Goal: Task Accomplishment & Management: Manage account settings

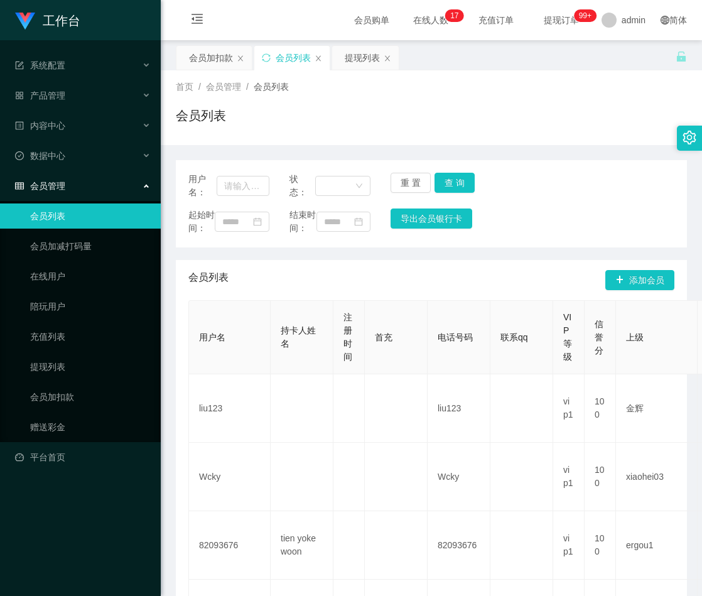
click at [212, 58] on div "会员加扣款" at bounding box center [211, 58] width 44 height 24
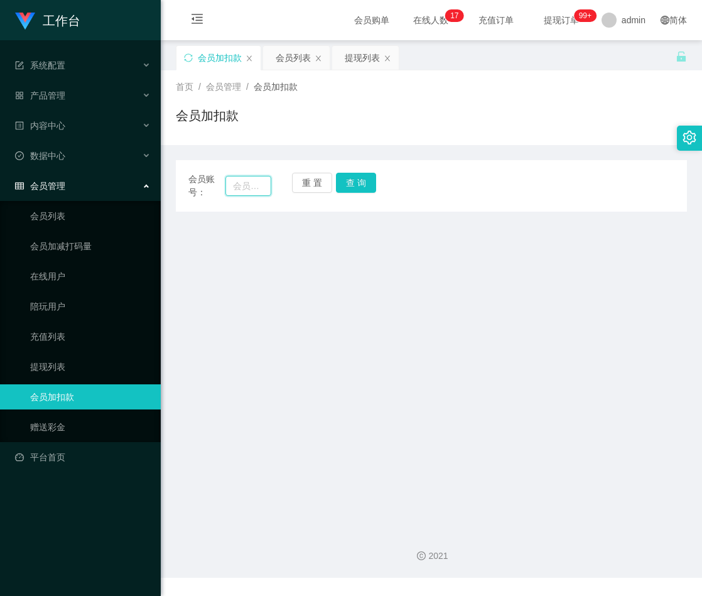
click at [234, 185] on input "text" at bounding box center [249, 186] width 46 height 20
paste input "ys0319"
type input "ys0319"
click at [354, 182] on button "查 询" at bounding box center [356, 183] width 40 height 20
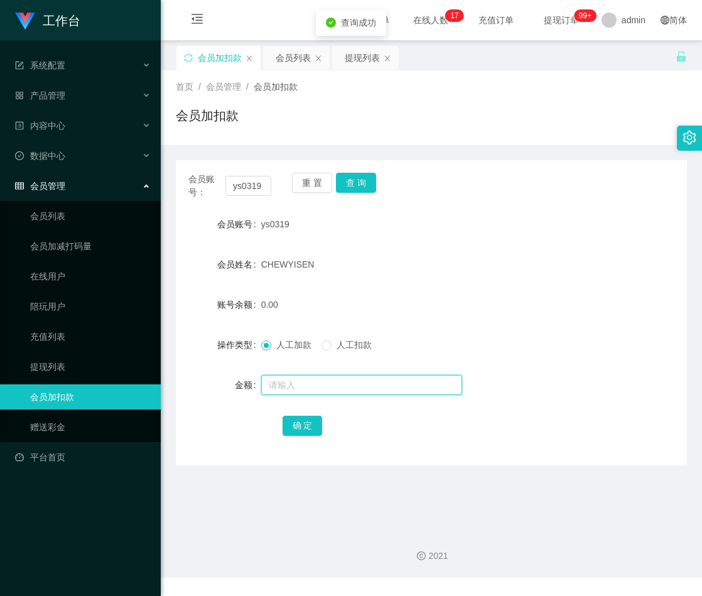
click at [302, 386] on input "text" at bounding box center [361, 385] width 201 height 20
type input "500"
drag, startPoint x: 298, startPoint y: 429, endPoint x: 460, endPoint y: 428, distance: 162.1
click at [298, 429] on button "确 定" at bounding box center [303, 426] width 40 height 20
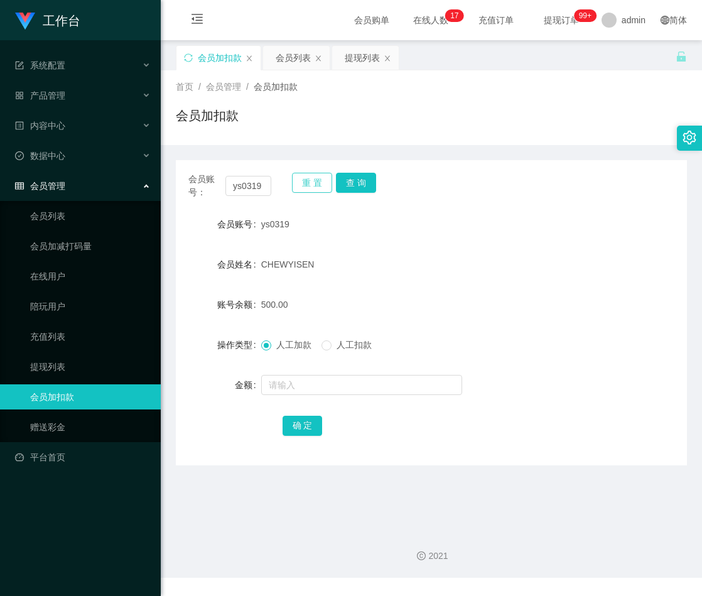
drag, startPoint x: 312, startPoint y: 177, endPoint x: 300, endPoint y: 190, distance: 17.8
click at [312, 177] on button "重 置" at bounding box center [312, 183] width 40 height 20
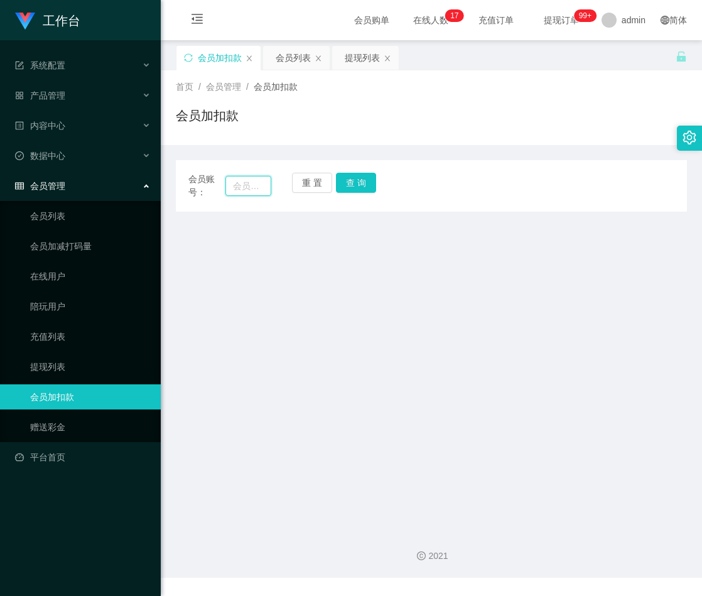
click at [246, 185] on input "text" at bounding box center [249, 186] width 46 height 20
paste input "qq123"
type input "qq123"
click at [374, 177] on button "查 询" at bounding box center [356, 183] width 40 height 20
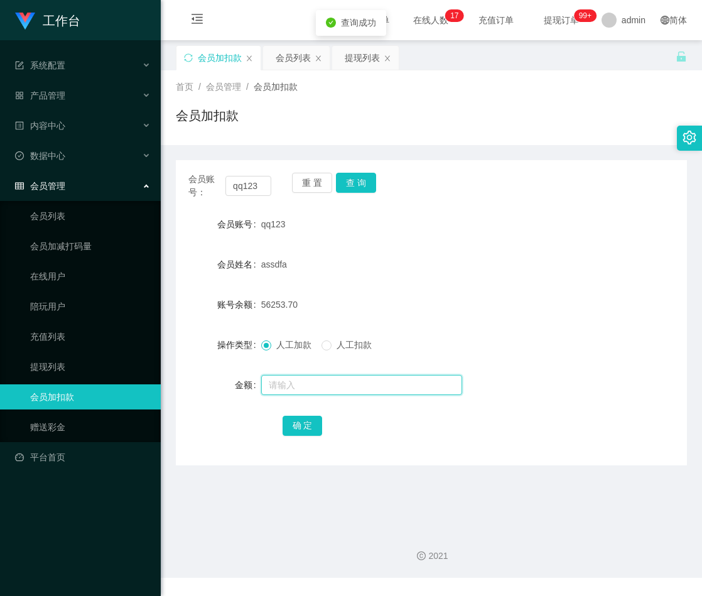
click at [318, 388] on input "text" at bounding box center [361, 385] width 201 height 20
type input "30"
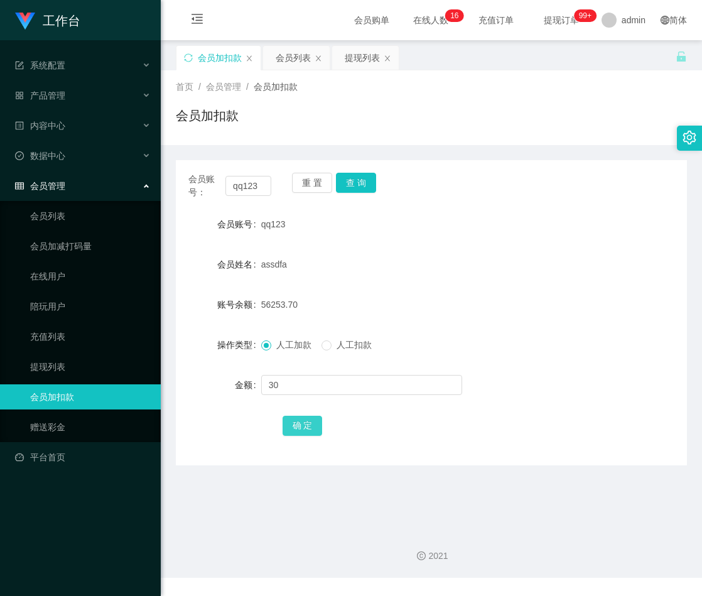
click at [302, 424] on button "确 定" at bounding box center [303, 426] width 40 height 20
click at [334, 383] on input "text" at bounding box center [361, 385] width 201 height 20
type input "30"
click at [312, 420] on button "确 定" at bounding box center [303, 426] width 40 height 20
click at [309, 183] on button "重 置" at bounding box center [312, 183] width 40 height 20
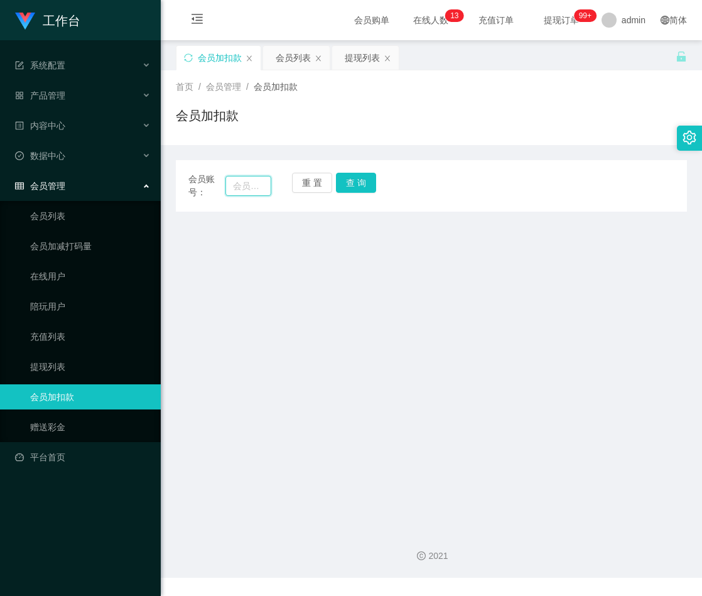
click at [234, 185] on input "text" at bounding box center [249, 186] width 46 height 20
paste input "Win"
type input "Win"
click at [351, 187] on button "查 询" at bounding box center [356, 183] width 40 height 20
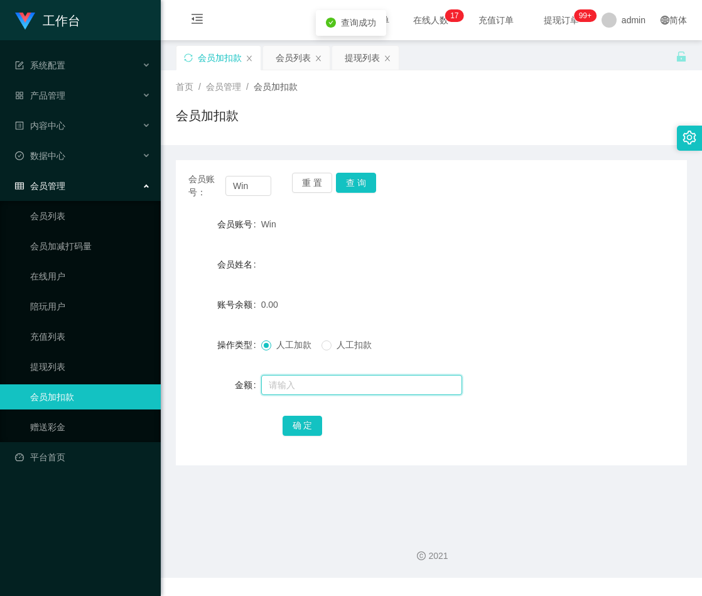
click at [310, 381] on input "text" at bounding box center [361, 385] width 201 height 20
type input "30"
click at [317, 424] on button "确 定" at bounding box center [303, 426] width 40 height 20
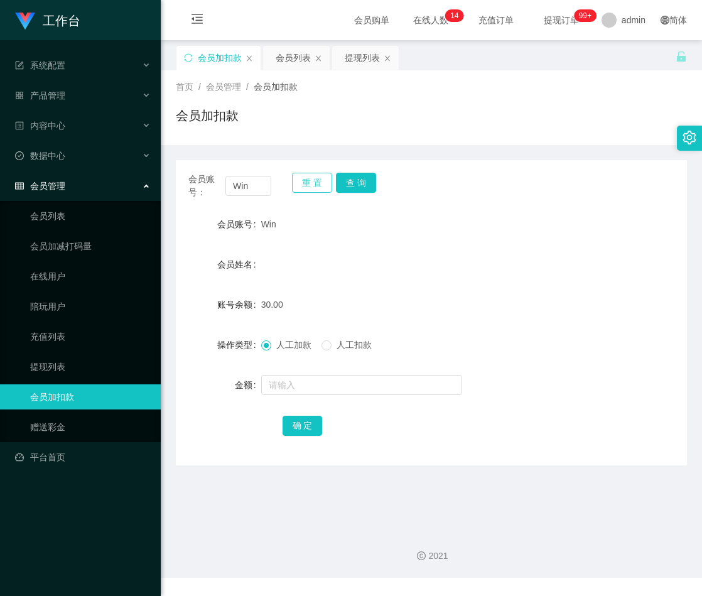
drag, startPoint x: 310, startPoint y: 182, endPoint x: 300, endPoint y: 187, distance: 11.8
click at [310, 182] on button "重 置" at bounding box center [312, 183] width 40 height 20
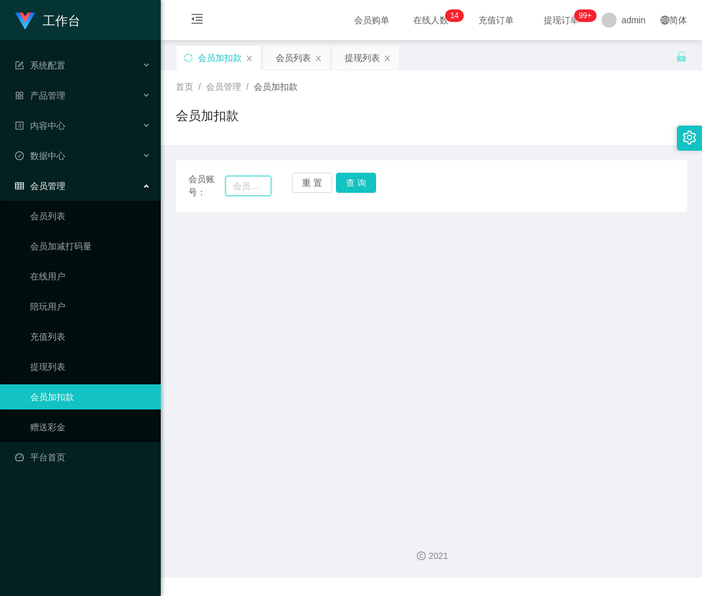
click at [264, 186] on input "text" at bounding box center [249, 186] width 46 height 20
paste input "qq123"
drag, startPoint x: 345, startPoint y: 184, endPoint x: 352, endPoint y: 191, distance: 10.2
click at [345, 184] on button "查 询" at bounding box center [356, 183] width 40 height 20
click at [354, 185] on button "查 询" at bounding box center [356, 183] width 40 height 20
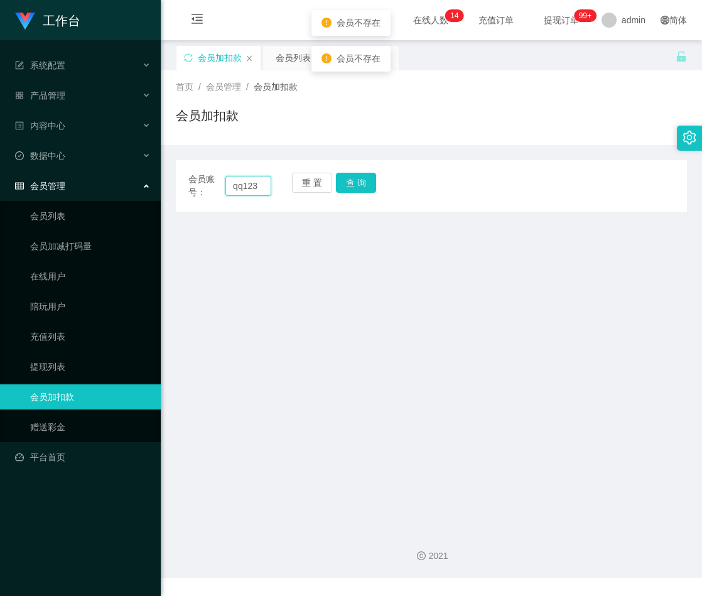
click at [236, 186] on input "qq123" at bounding box center [249, 186] width 46 height 20
type input "qq123"
drag, startPoint x: 349, startPoint y: 183, endPoint x: 356, endPoint y: 186, distance: 7.4
click at [349, 183] on button "查 询" at bounding box center [356, 183] width 40 height 20
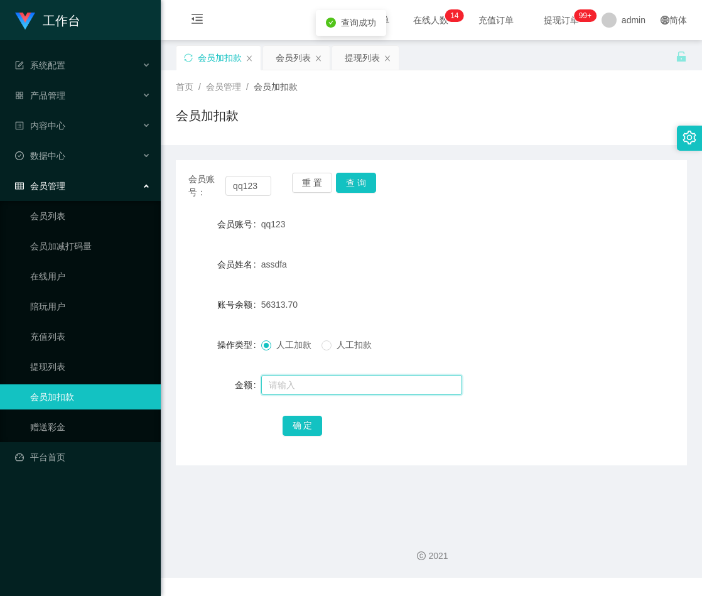
click at [303, 383] on input "text" at bounding box center [361, 385] width 201 height 20
type input "30"
click at [299, 423] on button "确 定" at bounding box center [303, 426] width 40 height 20
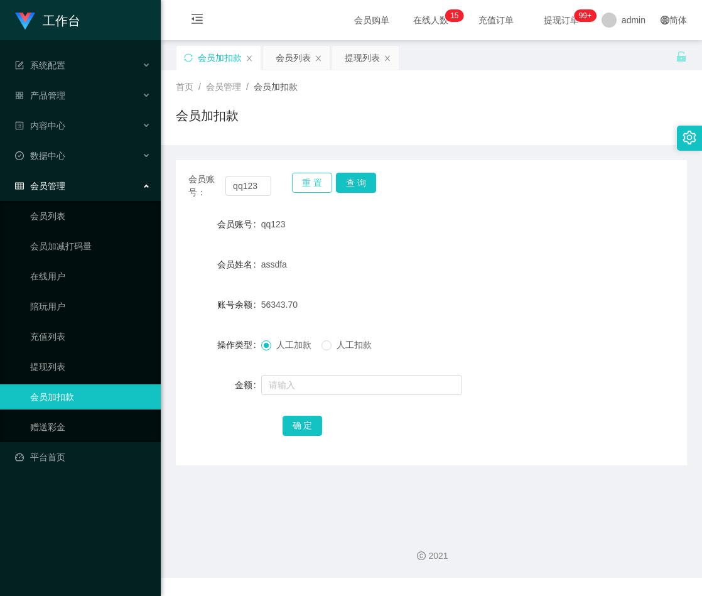
click at [306, 180] on button "重 置" at bounding box center [312, 183] width 40 height 20
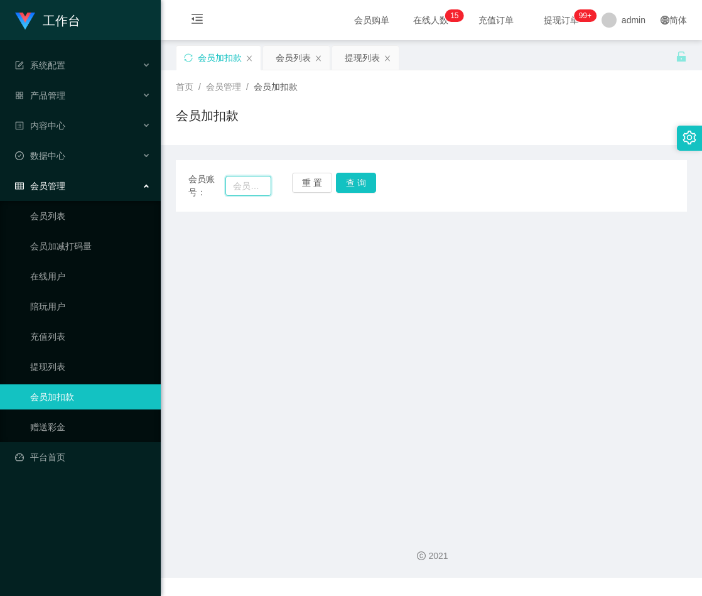
click at [246, 187] on input "text" at bounding box center [249, 186] width 46 height 20
paste input "WinniePooh"
type input "WinniePooh"
click at [351, 182] on button "查 询" at bounding box center [356, 183] width 40 height 20
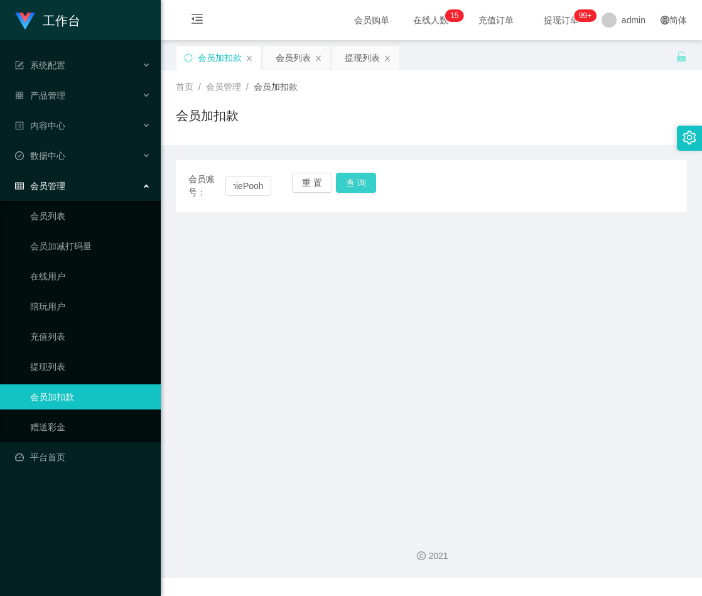
scroll to position [0, 0]
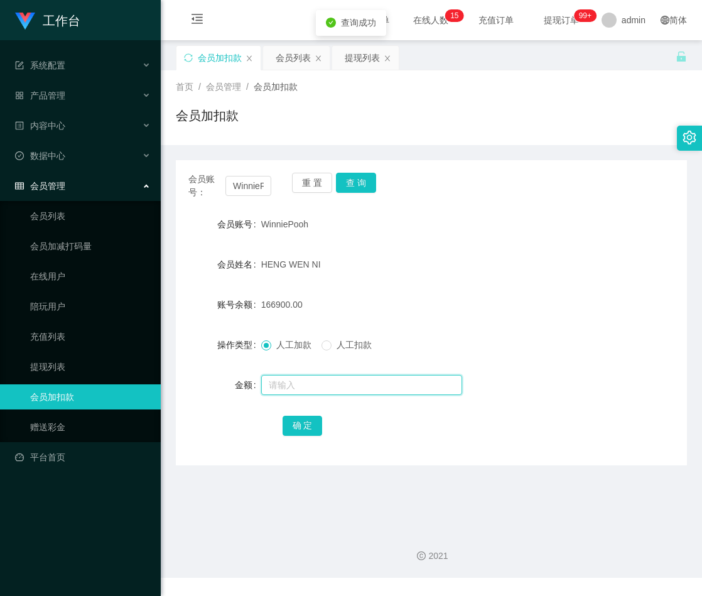
click at [303, 379] on input "text" at bounding box center [361, 385] width 201 height 20
type input "20000"
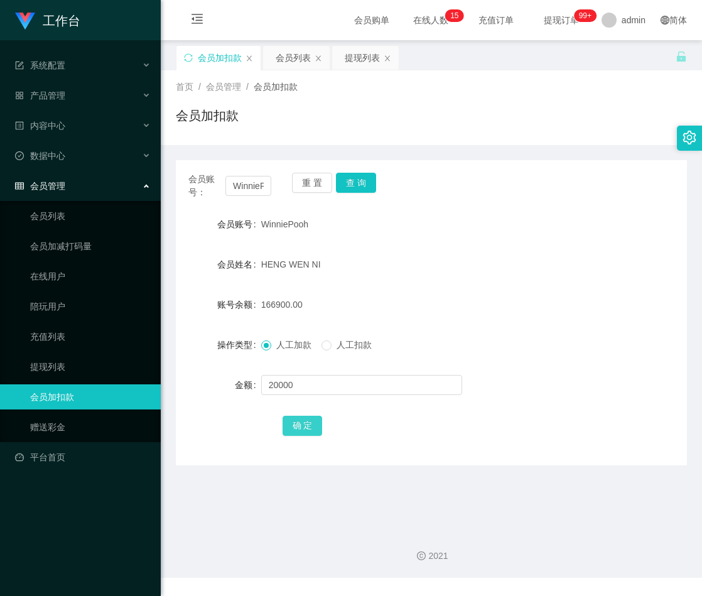
click at [304, 425] on button "确 定" at bounding box center [303, 426] width 40 height 20
click at [300, 177] on button "重 置" at bounding box center [312, 183] width 40 height 20
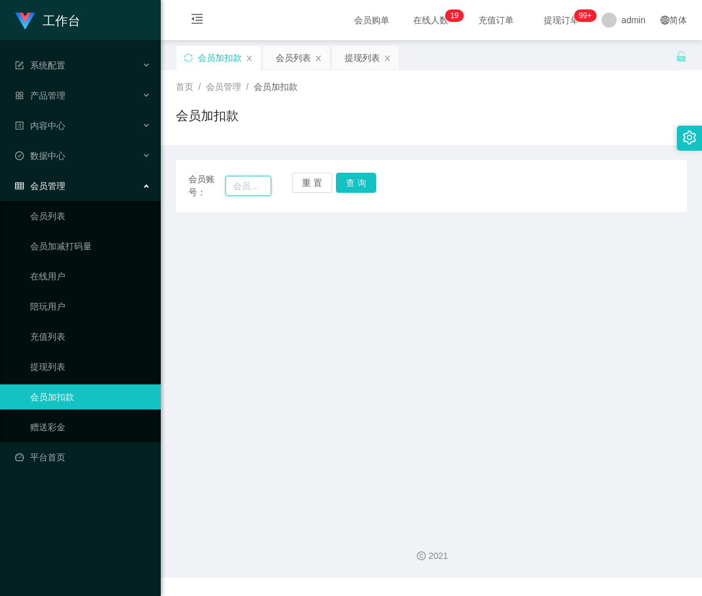
click at [244, 188] on input "text" at bounding box center [249, 186] width 46 height 20
paste input "Nickyap6293"
type input "Nickyap6293"
click at [361, 180] on button "查 询" at bounding box center [356, 183] width 40 height 20
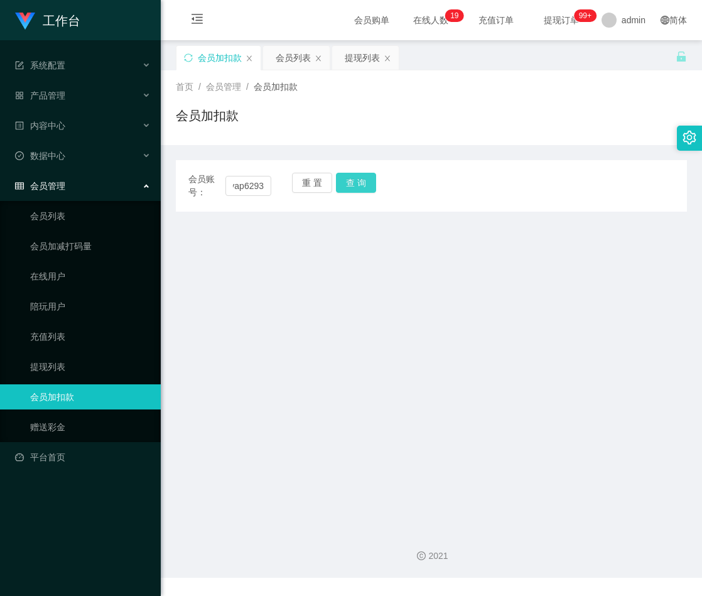
scroll to position [0, 0]
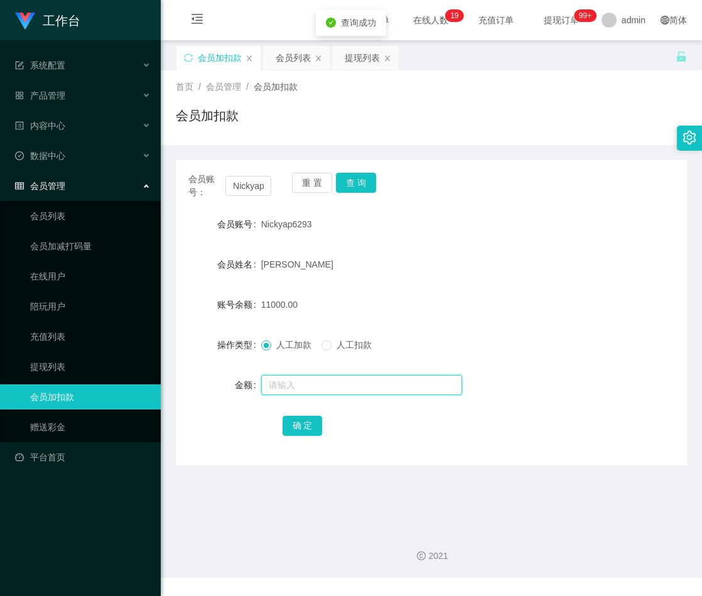
click at [293, 383] on input "text" at bounding box center [361, 385] width 201 height 20
type input "12000"
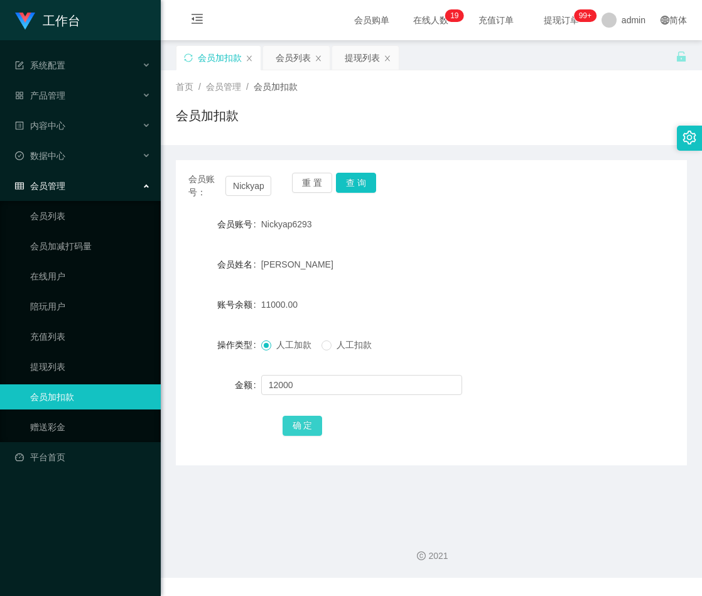
click at [295, 428] on button "确 定" at bounding box center [303, 426] width 40 height 20
click at [318, 180] on button "重 置" at bounding box center [312, 183] width 40 height 20
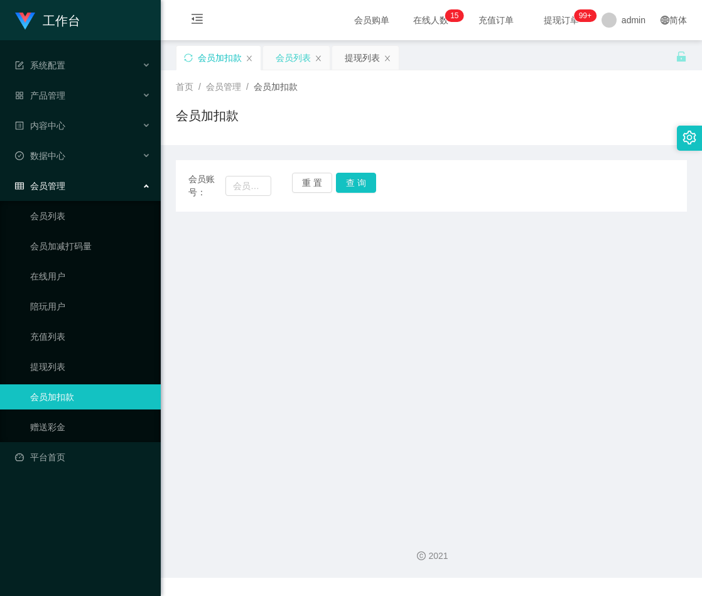
click at [292, 59] on div "会员列表" at bounding box center [293, 58] width 35 height 24
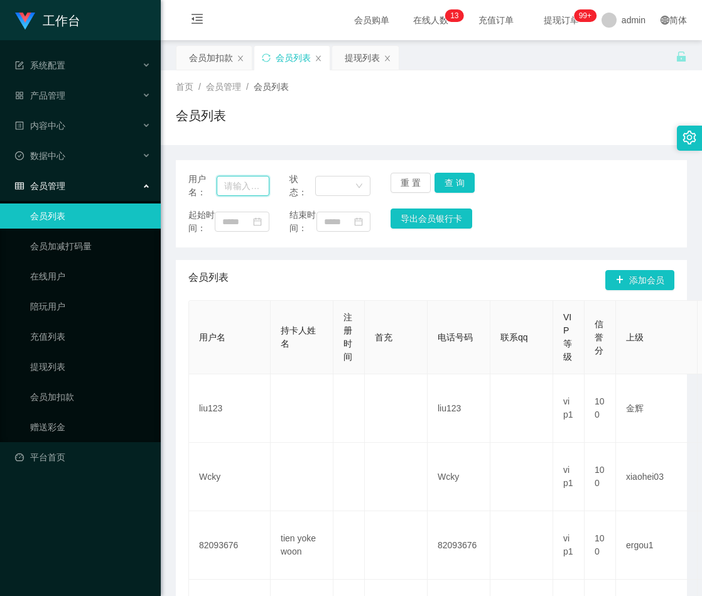
click at [224, 185] on input "text" at bounding box center [243, 186] width 53 height 20
paste input "Caltin666"
type input "Caltin666"
drag, startPoint x: 443, startPoint y: 180, endPoint x: 464, endPoint y: 172, distance: 22.1
click at [443, 180] on button "查 询" at bounding box center [455, 183] width 40 height 20
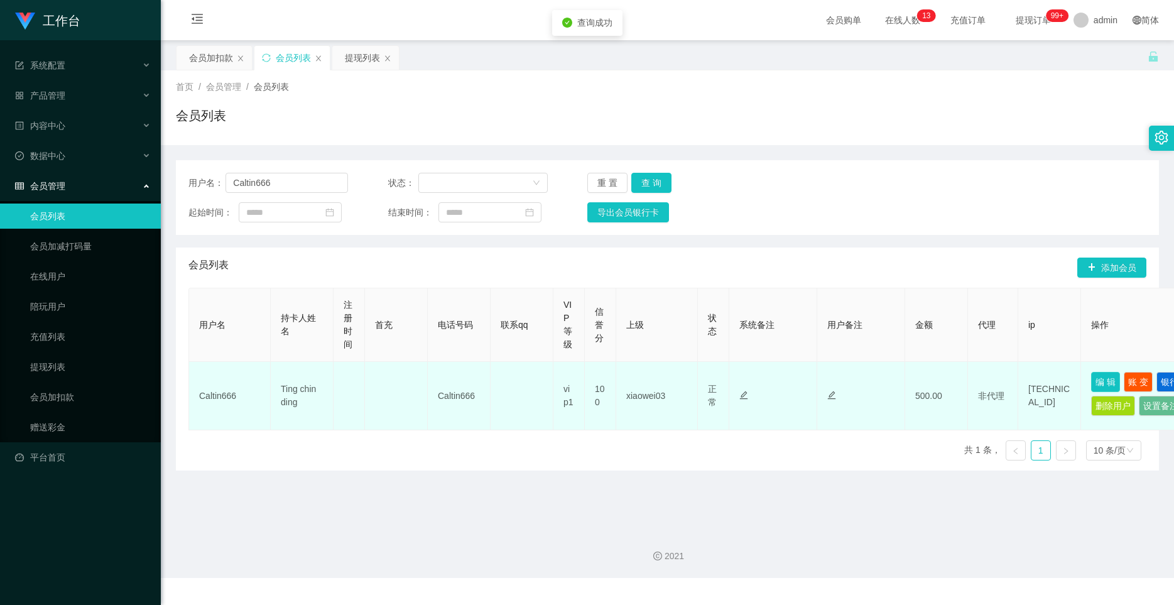
click at [702, 383] on button "编 辑" at bounding box center [1105, 382] width 29 height 20
type input "Caltin666"
type input "Ting chin ding"
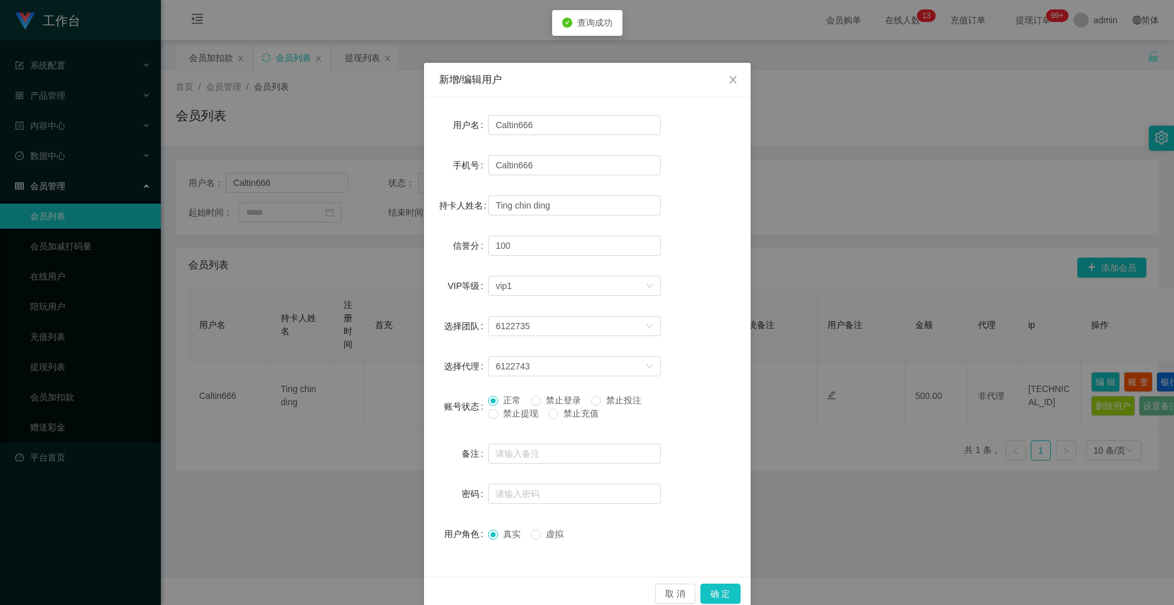
click at [492, 415] on label "禁止提现" at bounding box center [515, 413] width 55 height 13
click at [702, 592] on button "确 定" at bounding box center [720, 594] width 40 height 20
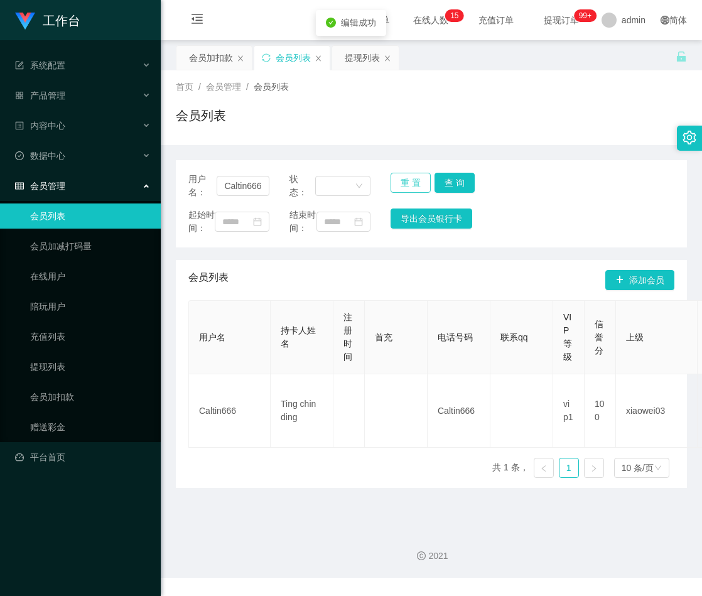
click at [410, 182] on button "重 置" at bounding box center [411, 183] width 40 height 20
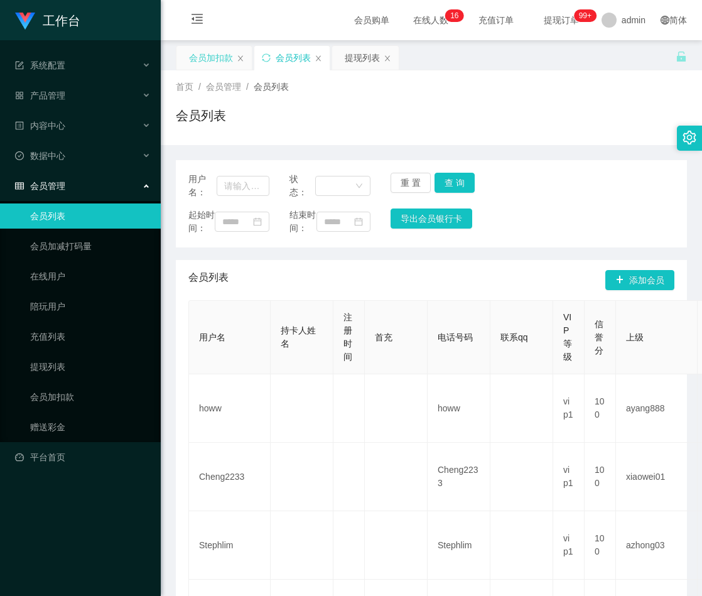
drag, startPoint x: 192, startPoint y: 53, endPoint x: 234, endPoint y: 59, distance: 43.1
click at [192, 53] on div "会员加扣款" at bounding box center [211, 58] width 44 height 24
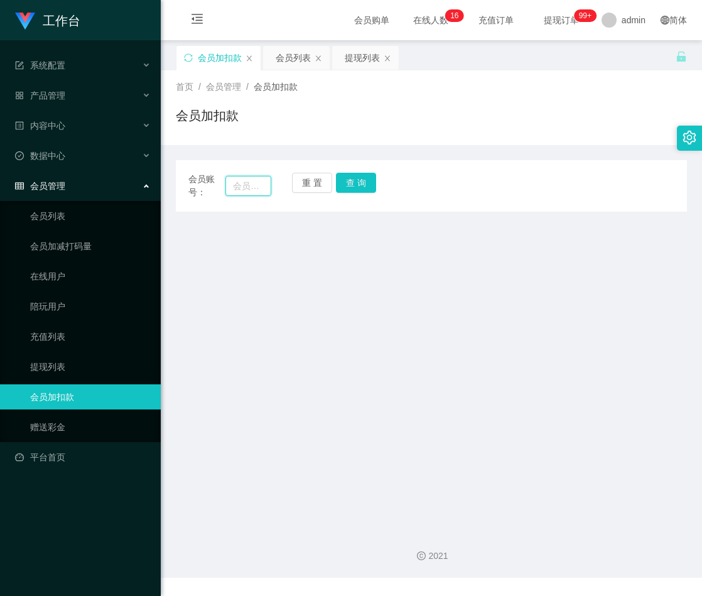
click at [243, 182] on input "text" at bounding box center [249, 186] width 46 height 20
paste input "qq123"
type input "qq123"
drag, startPoint x: 353, startPoint y: 185, endPoint x: 363, endPoint y: 188, distance: 10.7
click at [353, 185] on button "查 询" at bounding box center [356, 183] width 40 height 20
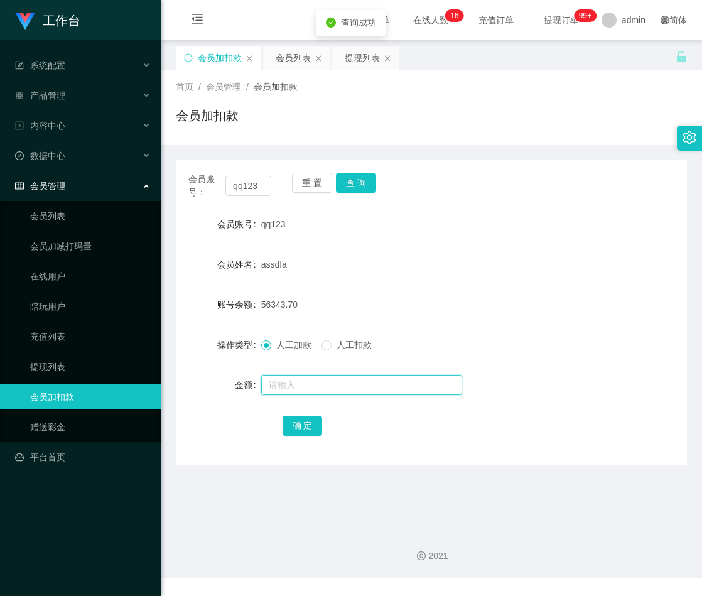
click at [318, 388] on input "text" at bounding box center [361, 385] width 201 height 20
type input "30"
click at [302, 420] on button "确 定" at bounding box center [303, 426] width 40 height 20
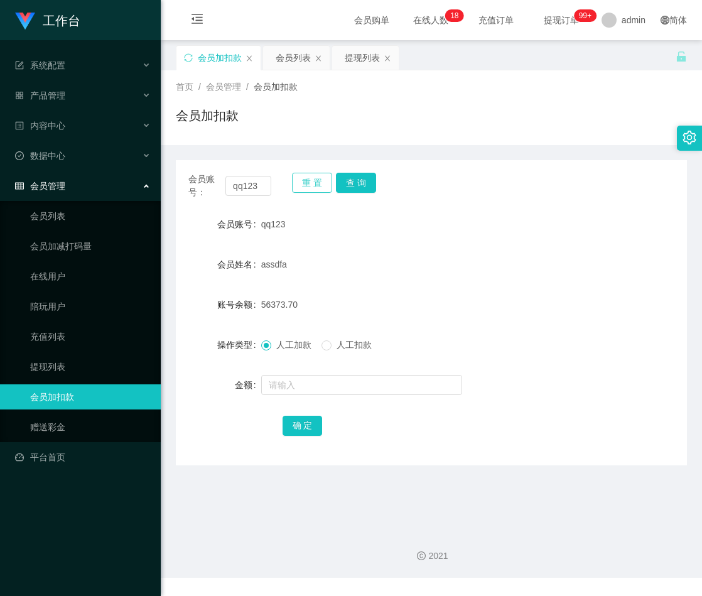
click at [310, 187] on button "重 置" at bounding box center [312, 183] width 40 height 20
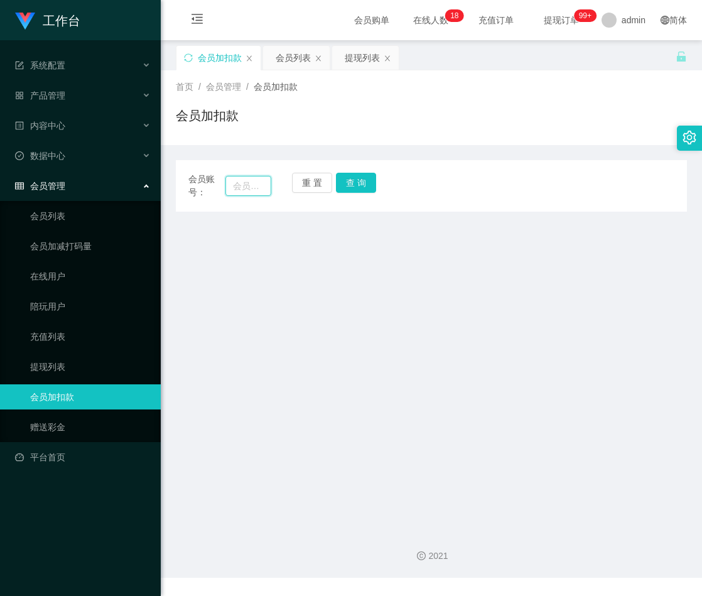
click at [242, 186] on input "text" at bounding box center [249, 186] width 46 height 20
paste input "JOKERZZZ"
type input "JOKERZZZ"
click at [356, 179] on button "查 询" at bounding box center [356, 183] width 40 height 20
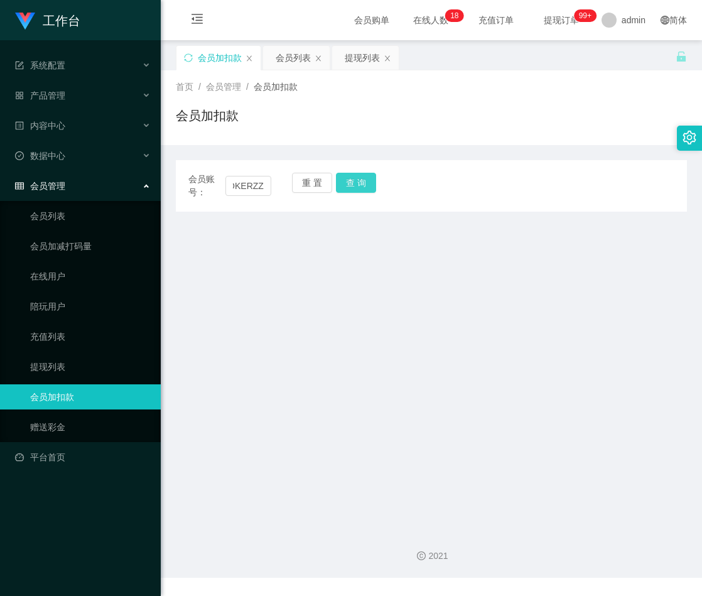
scroll to position [0, 0]
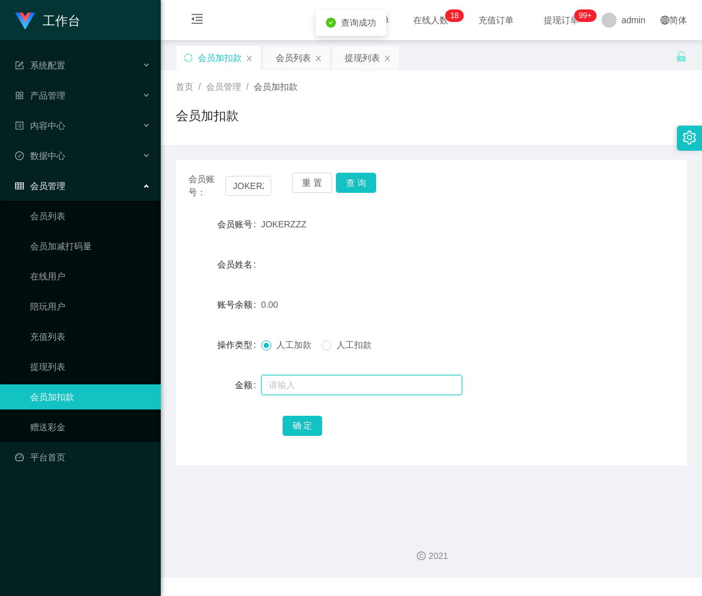
click at [284, 384] on input "text" at bounding box center [361, 385] width 201 height 20
type input "30"
click at [302, 424] on button "确 定" at bounding box center [303, 426] width 40 height 20
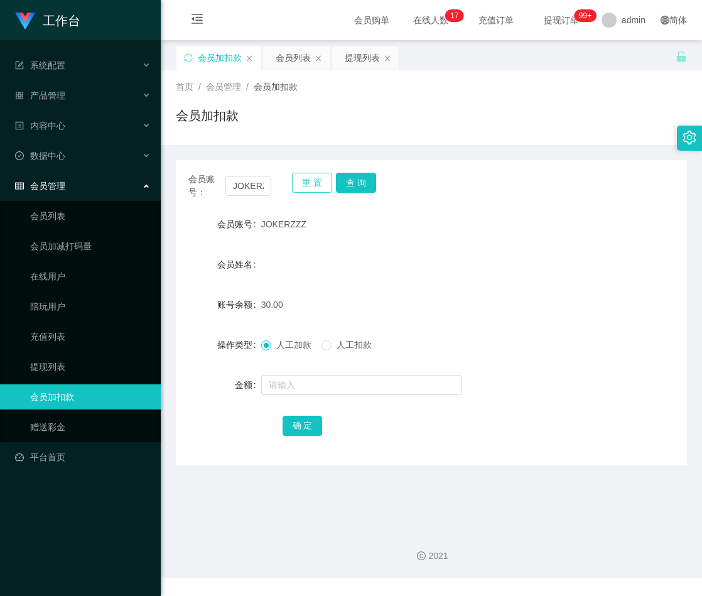
click at [301, 183] on button "重 置" at bounding box center [312, 183] width 40 height 20
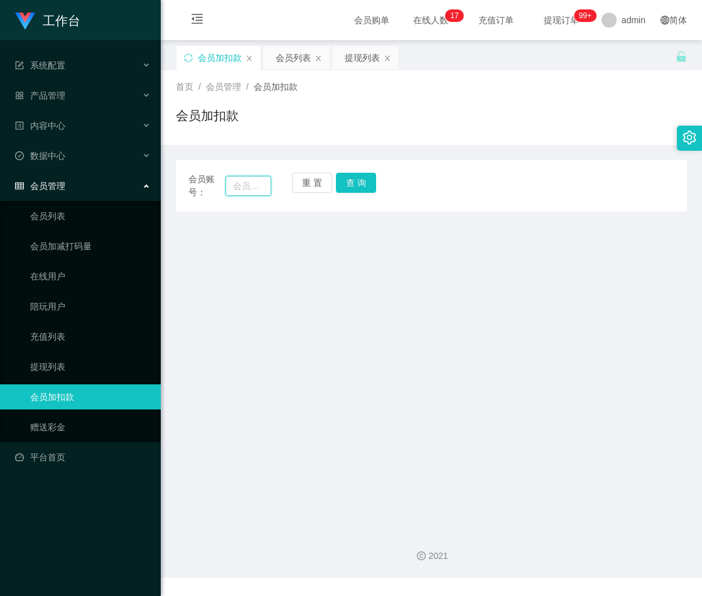
drag, startPoint x: 251, startPoint y: 190, endPoint x: 275, endPoint y: 190, distance: 23.9
click at [251, 190] on input "text" at bounding box center [249, 186] width 46 height 20
paste input "Janson1688"
type input "Janson1688"
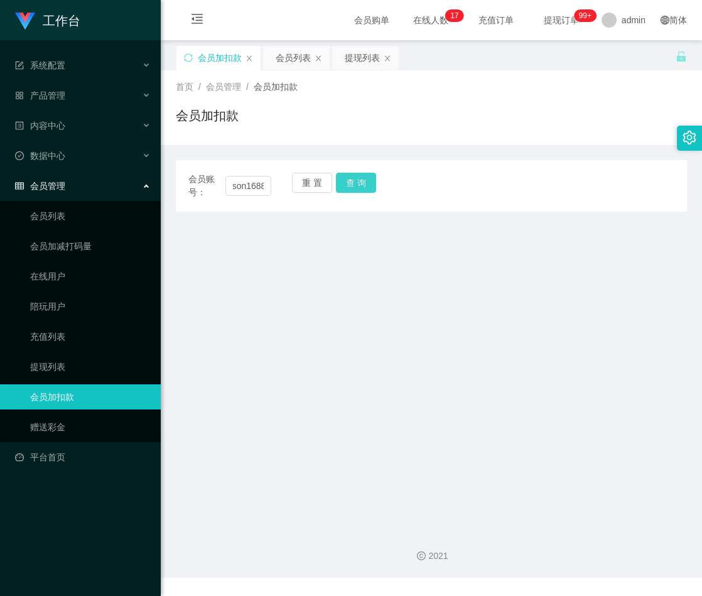
click at [357, 187] on button "查 询" at bounding box center [356, 183] width 40 height 20
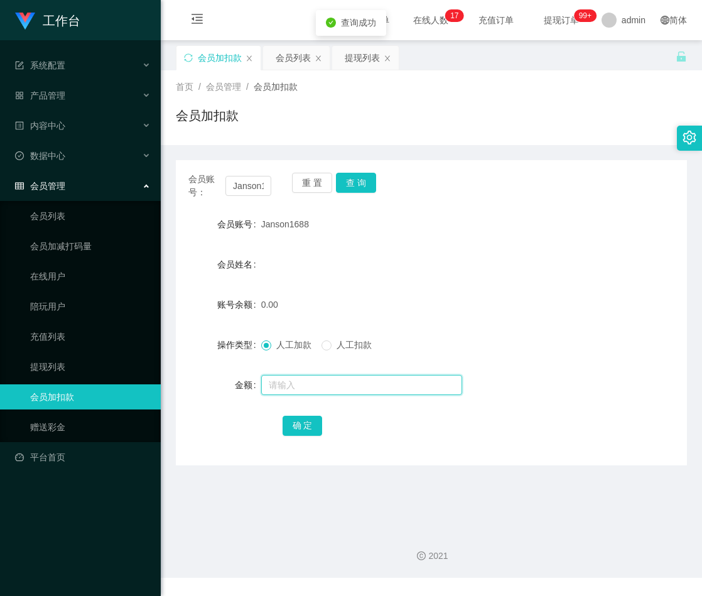
click at [290, 383] on input "text" at bounding box center [361, 385] width 201 height 20
type input "30"
click at [293, 432] on button "确 定" at bounding box center [303, 426] width 40 height 20
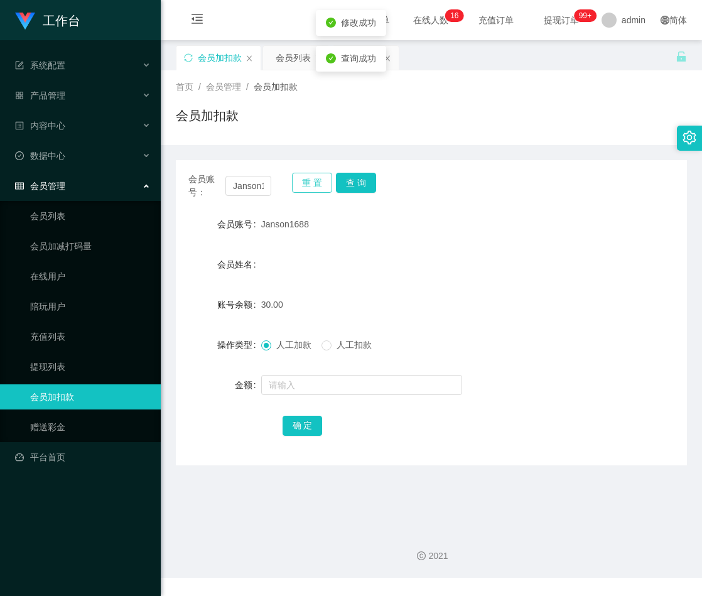
click at [302, 183] on button "重 置" at bounding box center [312, 183] width 40 height 20
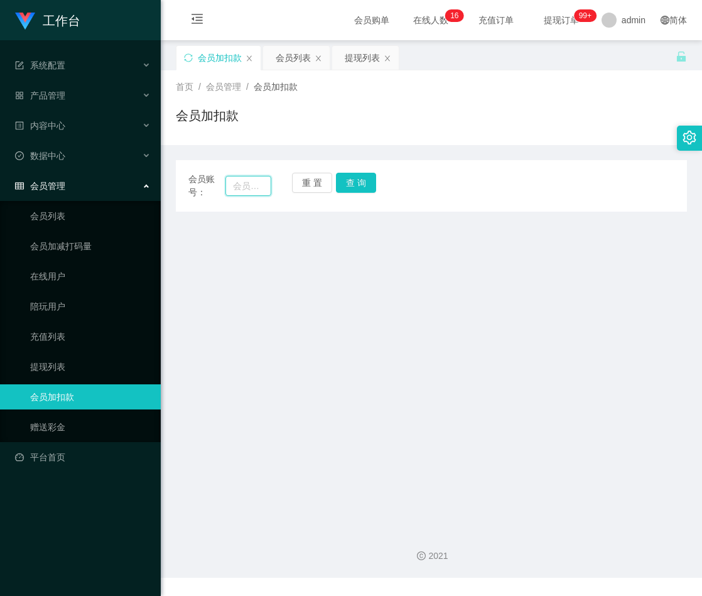
click at [256, 180] on input "text" at bounding box center [249, 186] width 46 height 20
paste input "qq123"
type input "qq123"
click at [355, 183] on button "查 询" at bounding box center [356, 183] width 40 height 20
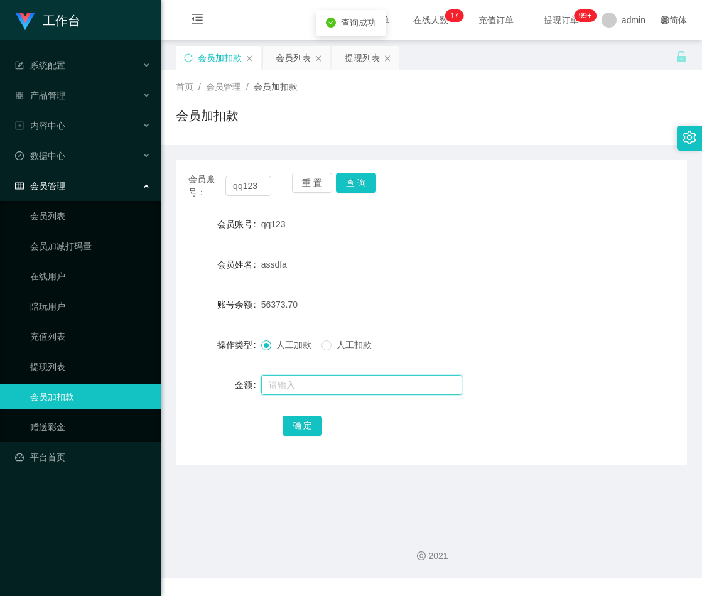
click at [300, 386] on input "text" at bounding box center [361, 385] width 201 height 20
type input "30"
click at [295, 429] on button "确 定" at bounding box center [303, 426] width 40 height 20
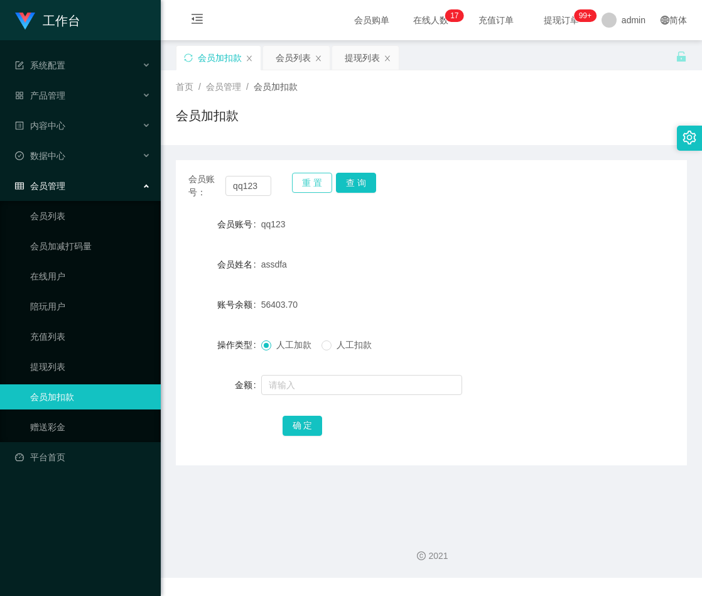
click at [309, 182] on button "重 置" at bounding box center [312, 183] width 40 height 20
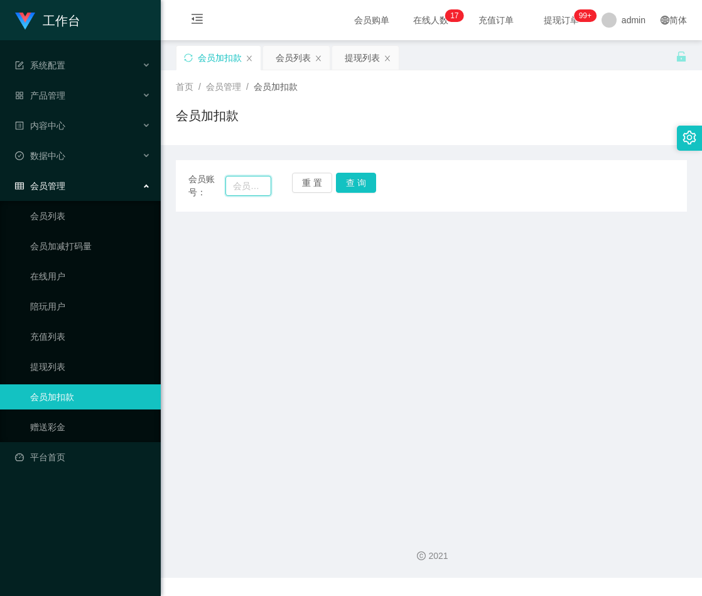
click at [252, 187] on input "text" at bounding box center [249, 186] width 46 height 20
paste input "kena02"
type input "kena02"
click at [361, 184] on button "查 询" at bounding box center [356, 183] width 40 height 20
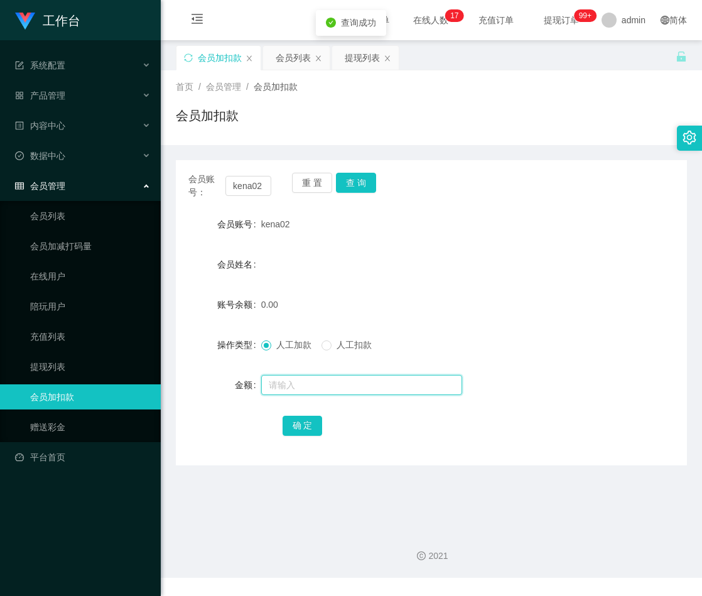
click at [296, 384] on input "text" at bounding box center [361, 385] width 201 height 20
type input "30"
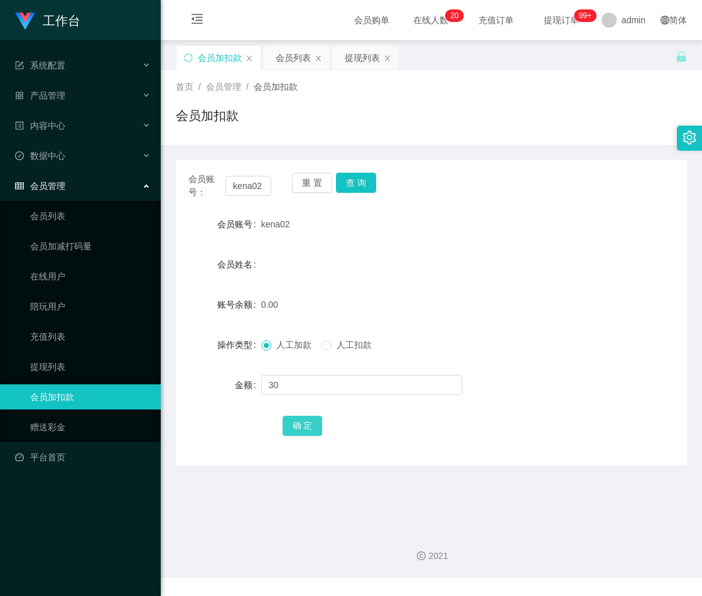
click at [312, 424] on button "确 定" at bounding box center [303, 426] width 40 height 20
click at [310, 182] on button "重 置" at bounding box center [312, 183] width 40 height 20
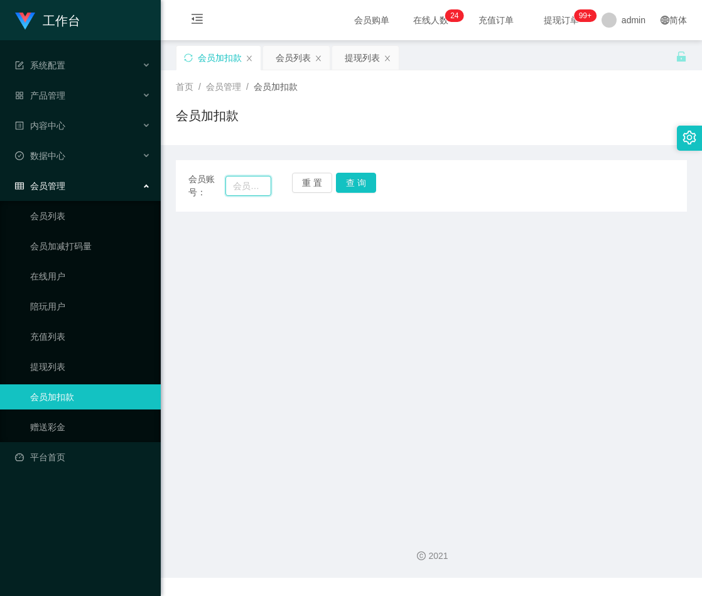
click at [239, 184] on input "text" at bounding box center [249, 186] width 46 height 20
paste input "qq123"
drag, startPoint x: 356, startPoint y: 183, endPoint x: 361, endPoint y: 190, distance: 8.9
click at [356, 183] on button "查 询" at bounding box center [356, 183] width 40 height 20
click at [236, 190] on input "qq123" at bounding box center [249, 186] width 46 height 20
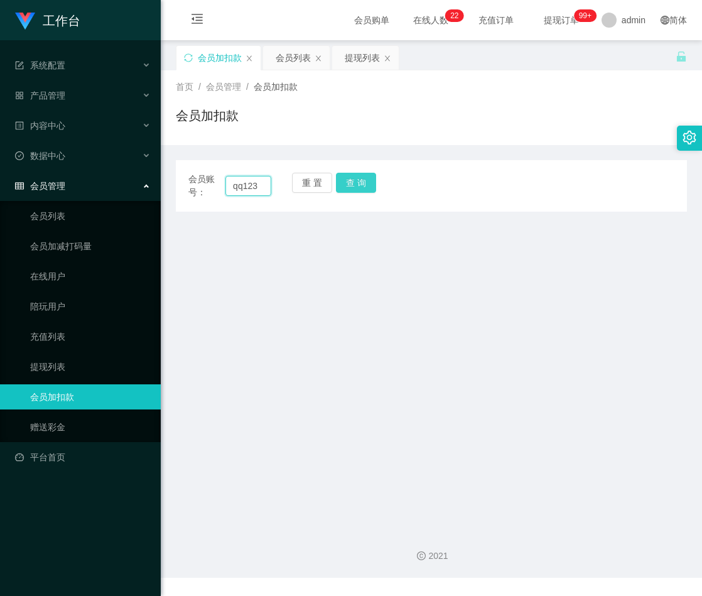
type input "qq123"
click at [362, 179] on button "查 询" at bounding box center [356, 183] width 40 height 20
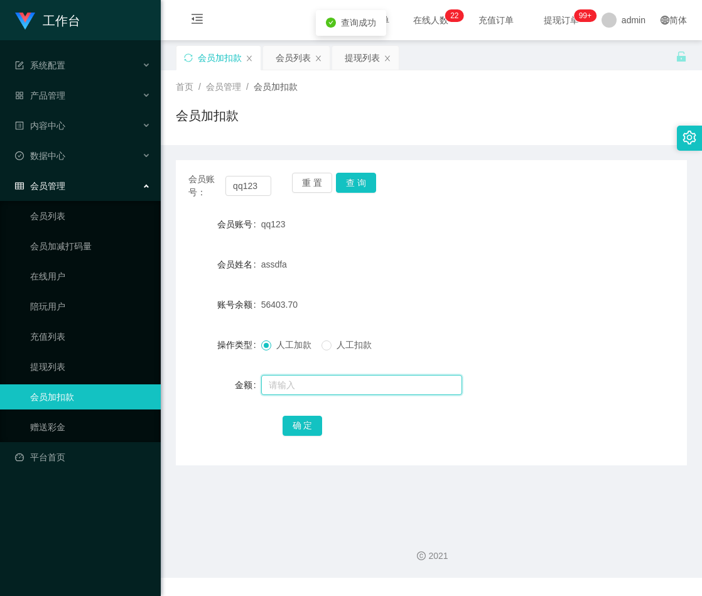
click at [300, 387] on input "text" at bounding box center [361, 385] width 201 height 20
type input "30"
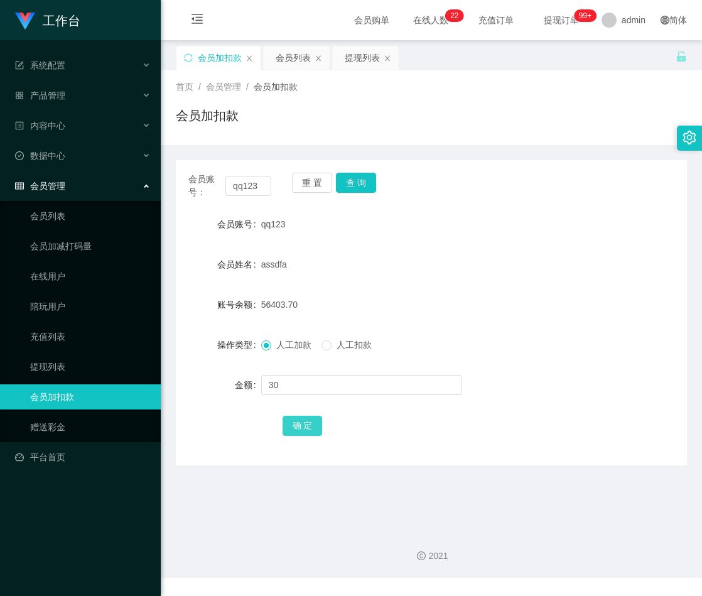
click at [295, 426] on button "确 定" at bounding box center [303, 426] width 40 height 20
click at [305, 182] on button "重 置" at bounding box center [312, 183] width 40 height 20
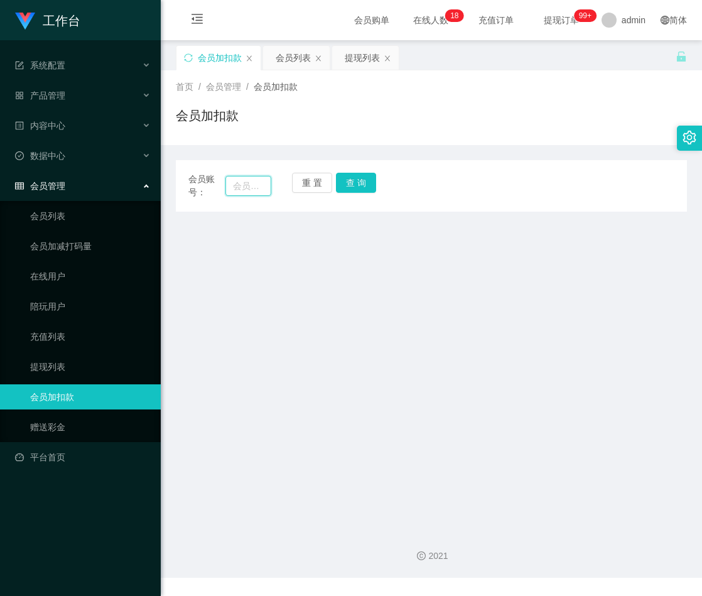
click at [251, 185] on input "text" at bounding box center [249, 186] width 46 height 20
paste input "elven193"
type input "elven193"
click at [379, 185] on div "会员账号： elven193 重 置 查 询" at bounding box center [431, 186] width 511 height 26
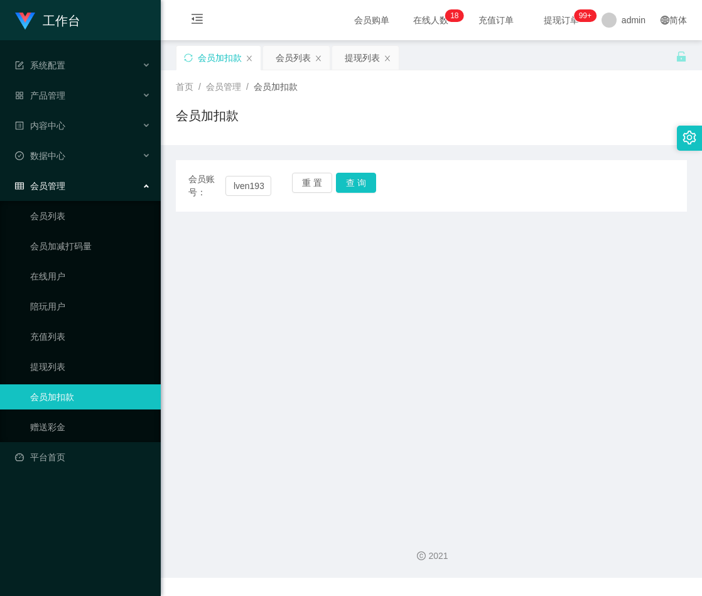
scroll to position [0, 0]
click at [362, 182] on button "查 询" at bounding box center [356, 183] width 40 height 20
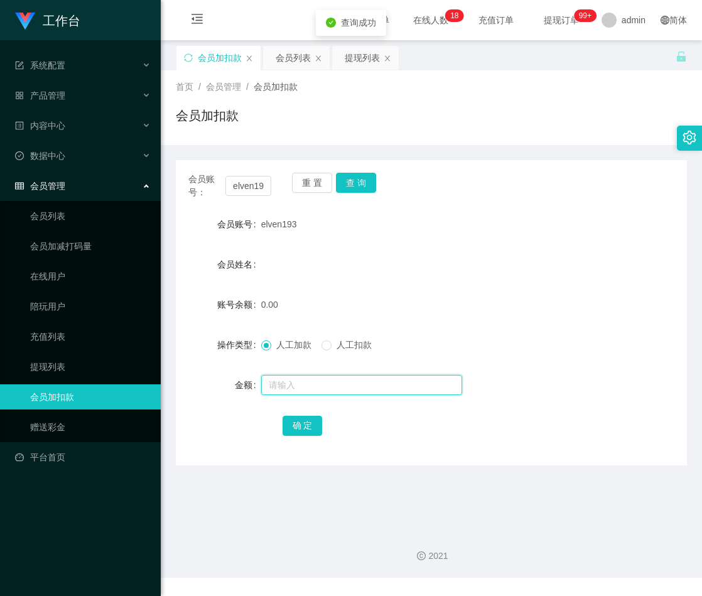
click at [287, 381] on input "text" at bounding box center [361, 385] width 201 height 20
type input "30"
click at [300, 426] on button "确 定" at bounding box center [303, 426] width 40 height 20
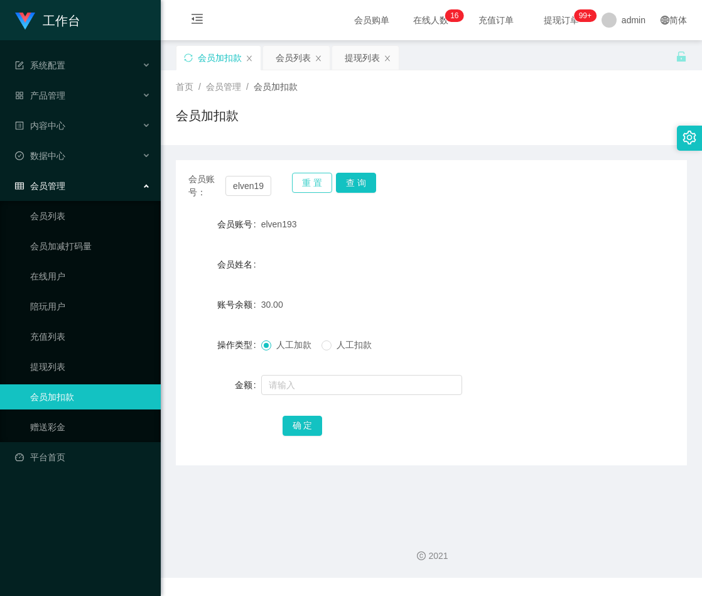
click at [308, 177] on button "重 置" at bounding box center [312, 183] width 40 height 20
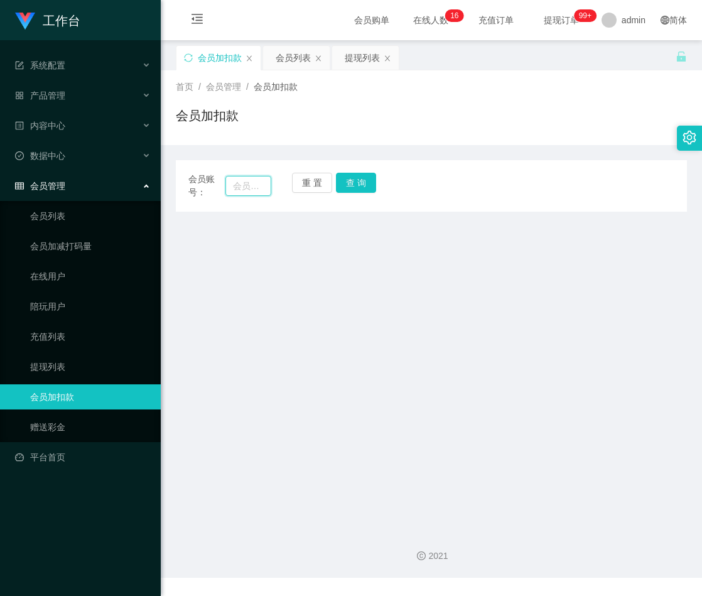
click at [235, 187] on input "text" at bounding box center [249, 186] width 46 height 20
paste input "Tong888"
type input "Tong888"
click at [346, 185] on button "查 询" at bounding box center [356, 183] width 40 height 20
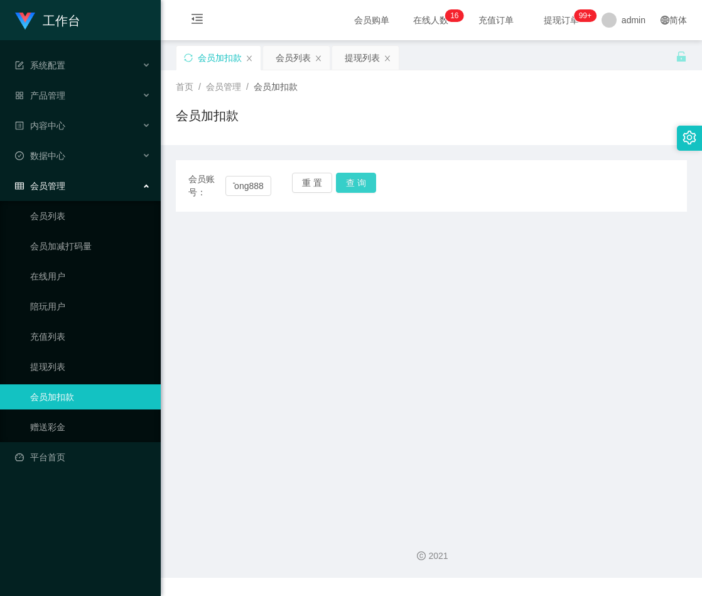
scroll to position [0, 0]
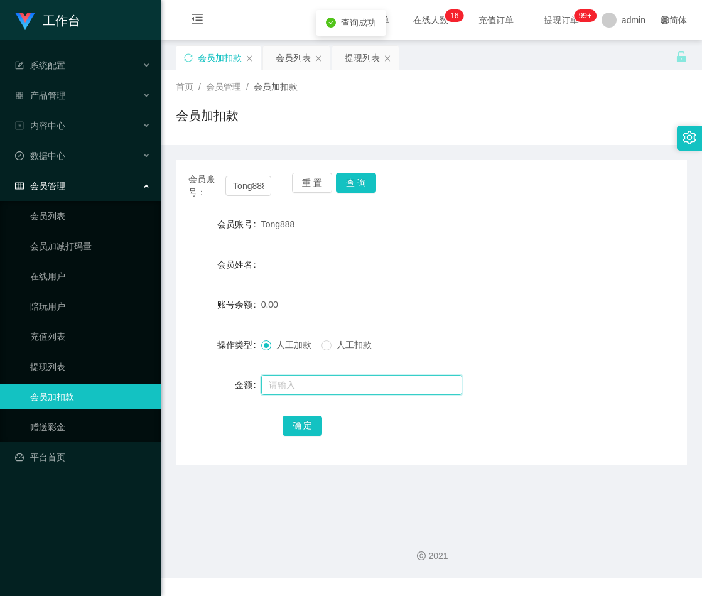
click at [294, 382] on input "text" at bounding box center [361, 385] width 201 height 20
type input "30"
click at [295, 423] on button "确 定" at bounding box center [303, 426] width 40 height 20
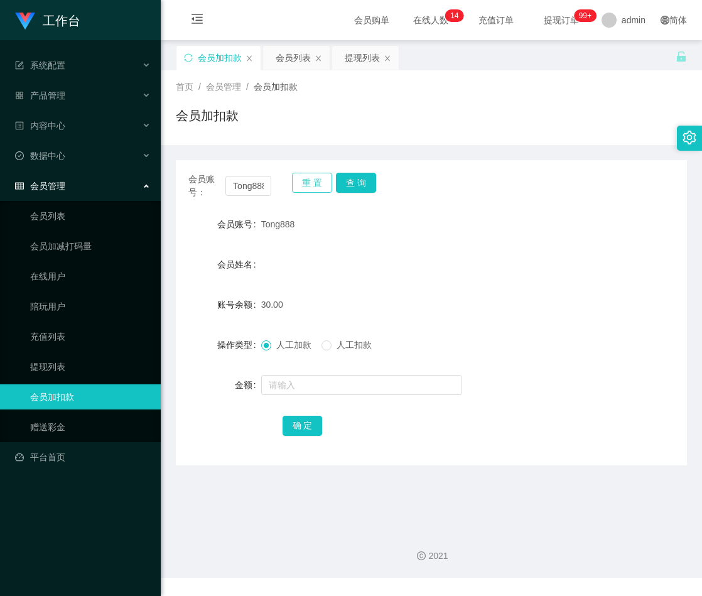
click at [300, 178] on button "重 置" at bounding box center [312, 183] width 40 height 20
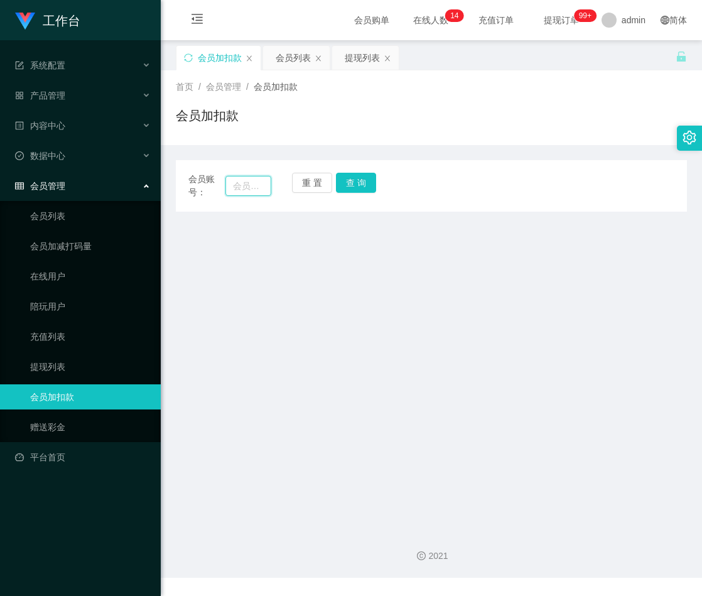
drag, startPoint x: 249, startPoint y: 182, endPoint x: 272, endPoint y: 183, distance: 23.3
click at [249, 182] on input "text" at bounding box center [249, 186] width 46 height 20
paste input "louisGT443"
type input "louisGT443"
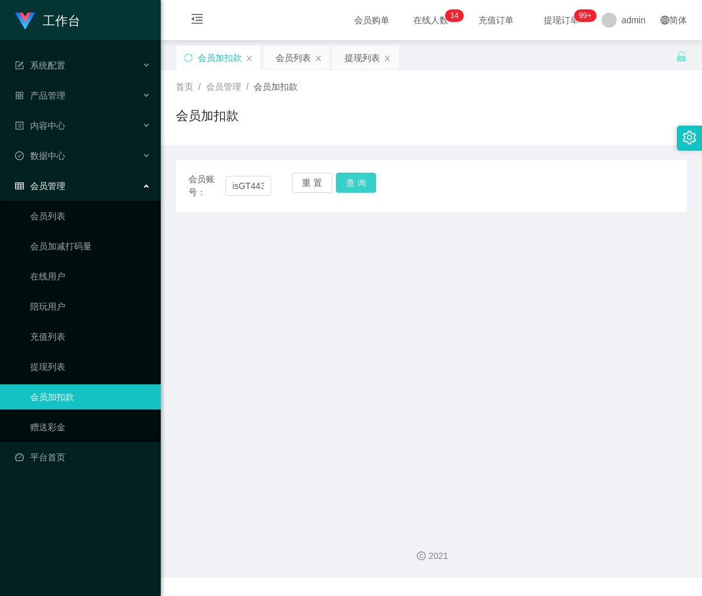
drag, startPoint x: 353, startPoint y: 183, endPoint x: 386, endPoint y: 210, distance: 42.0
click at [353, 183] on button "查 询" at bounding box center [356, 183] width 40 height 20
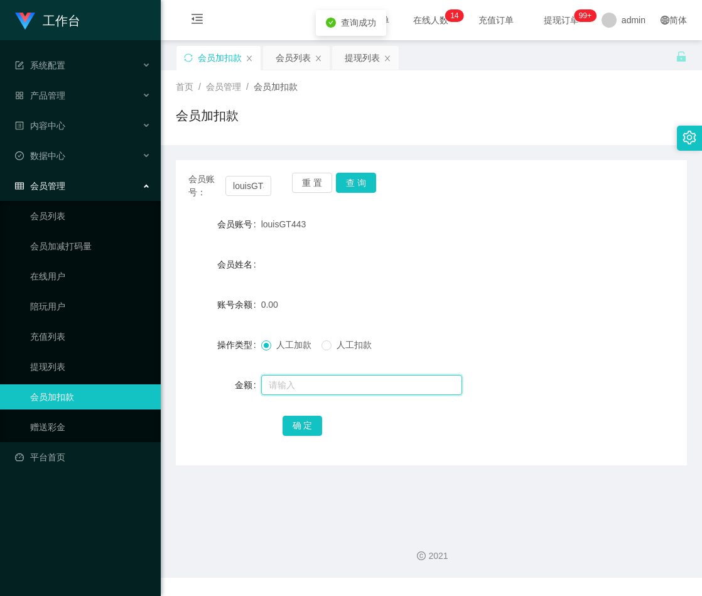
click at [290, 388] on input "text" at bounding box center [361, 385] width 201 height 20
type input "30"
click at [295, 426] on button "确 定" at bounding box center [303, 426] width 40 height 20
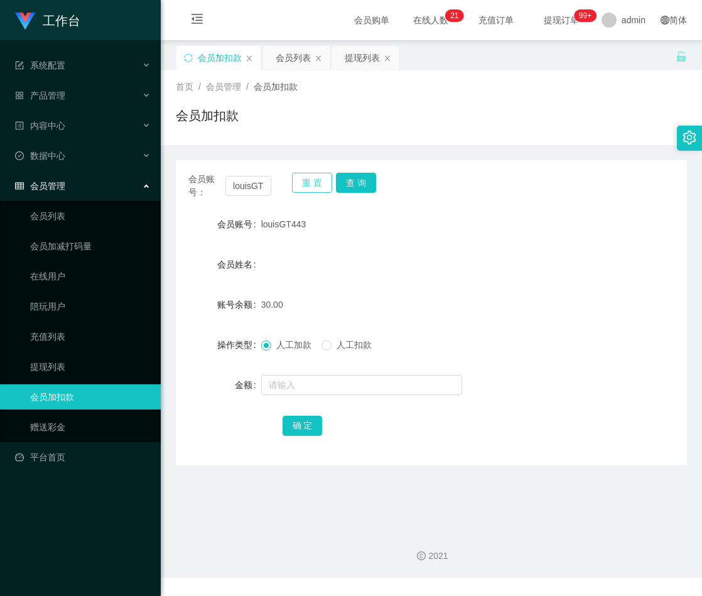
click at [303, 182] on button "重 置" at bounding box center [312, 183] width 40 height 20
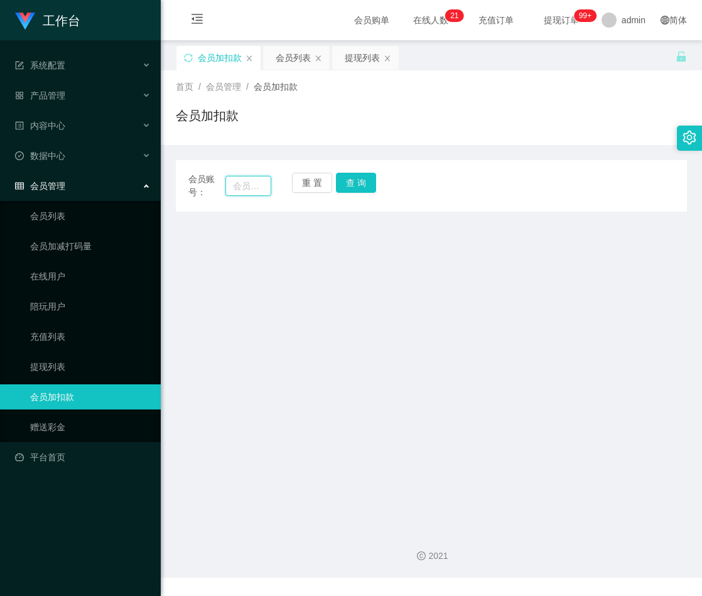
drag, startPoint x: 256, startPoint y: 185, endPoint x: 276, endPoint y: 184, distance: 19.5
click at [256, 185] on input "text" at bounding box center [249, 186] width 46 height 20
paste input "qq123"
type input "qq123"
click at [355, 185] on button "查 询" at bounding box center [356, 183] width 40 height 20
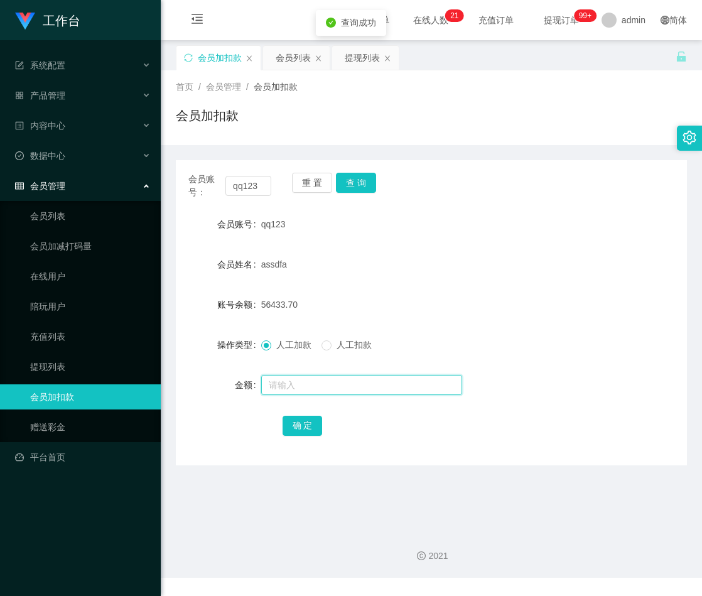
click at [310, 379] on input "text" at bounding box center [361, 385] width 201 height 20
type input "30"
click at [297, 430] on button "确 定" at bounding box center [303, 426] width 40 height 20
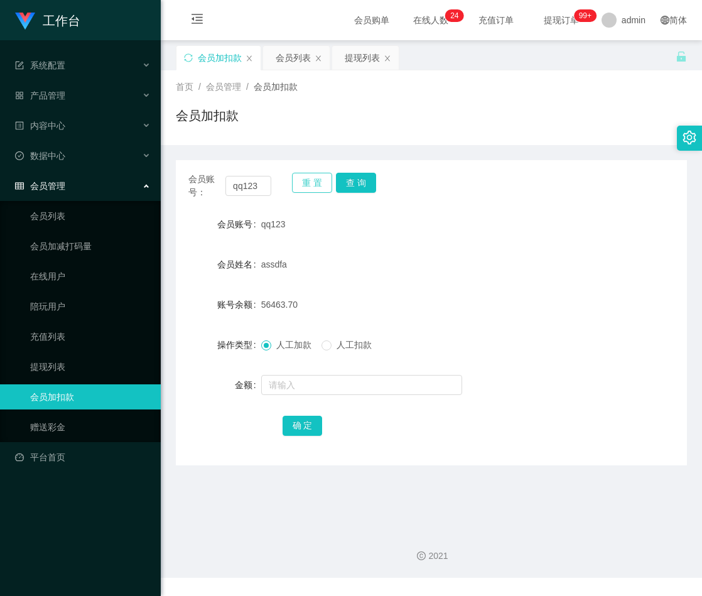
click at [323, 182] on button "重 置" at bounding box center [312, 183] width 40 height 20
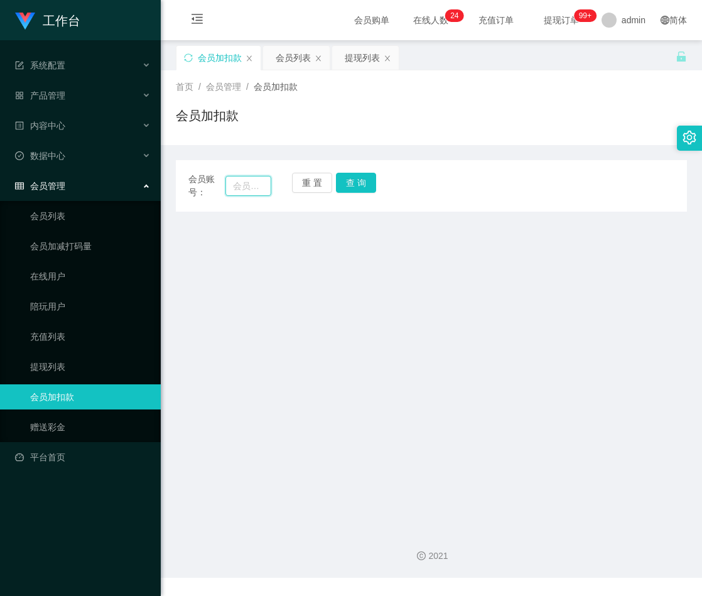
click at [249, 187] on input "text" at bounding box center [249, 186] width 46 height 20
paste input "952688"
type input "952688"
click at [352, 184] on button "查 询" at bounding box center [356, 183] width 40 height 20
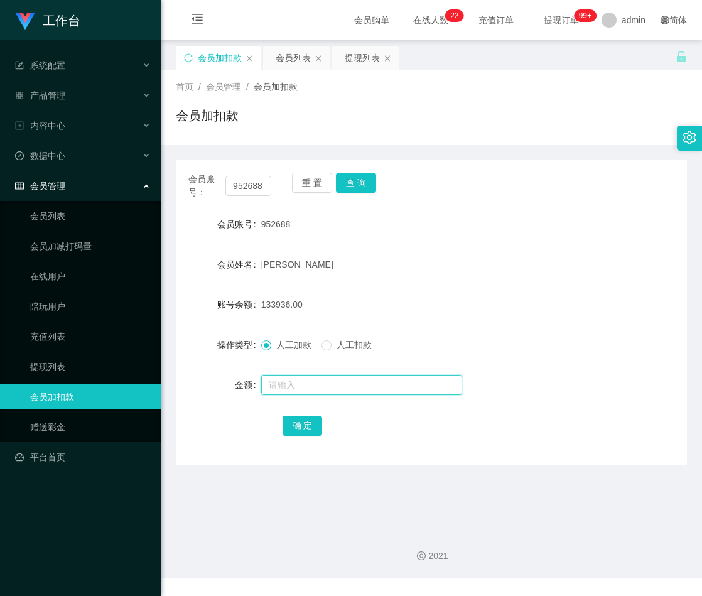
click at [316, 379] on input "text" at bounding box center [361, 385] width 201 height 20
paste input "40000"
type input "40000"
click at [306, 428] on button "确 定" at bounding box center [303, 426] width 40 height 20
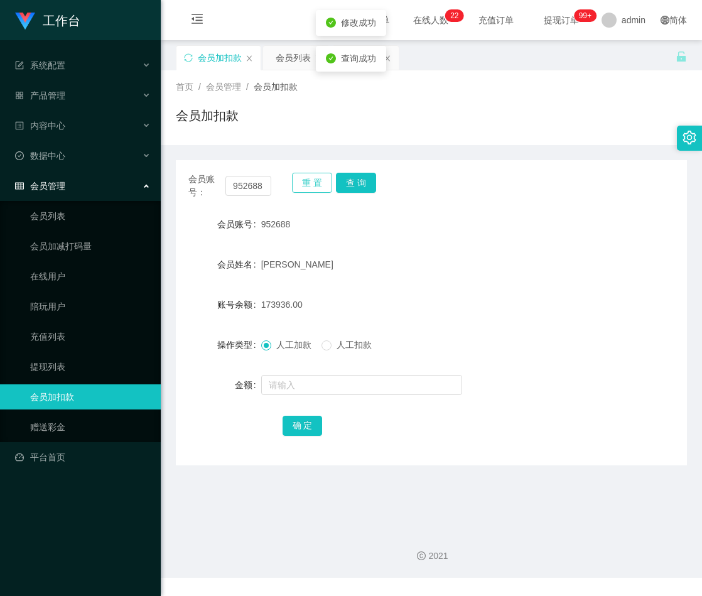
click at [318, 186] on button "重 置" at bounding box center [312, 183] width 40 height 20
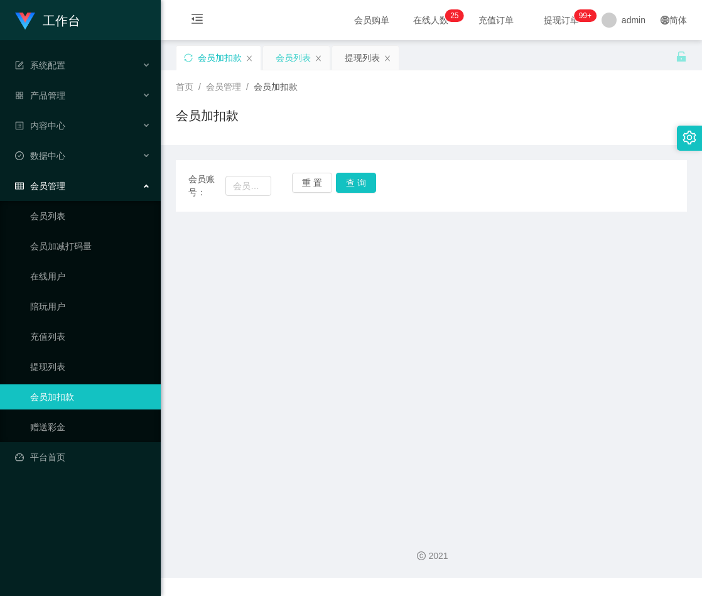
click at [284, 56] on div "会员列表" at bounding box center [293, 58] width 35 height 24
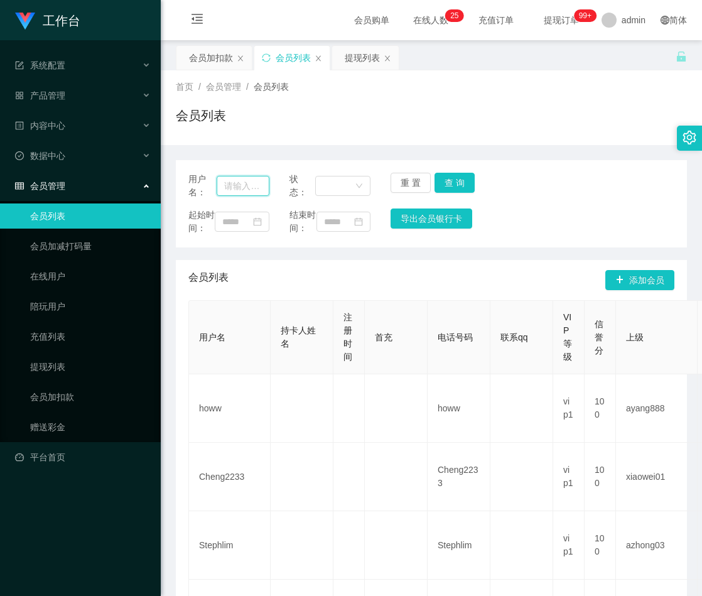
click at [252, 189] on input "text" at bounding box center [243, 186] width 53 height 20
paste input "stellateoh"
type input "stellateoh"
click at [447, 180] on button "查 询" at bounding box center [455, 183] width 40 height 20
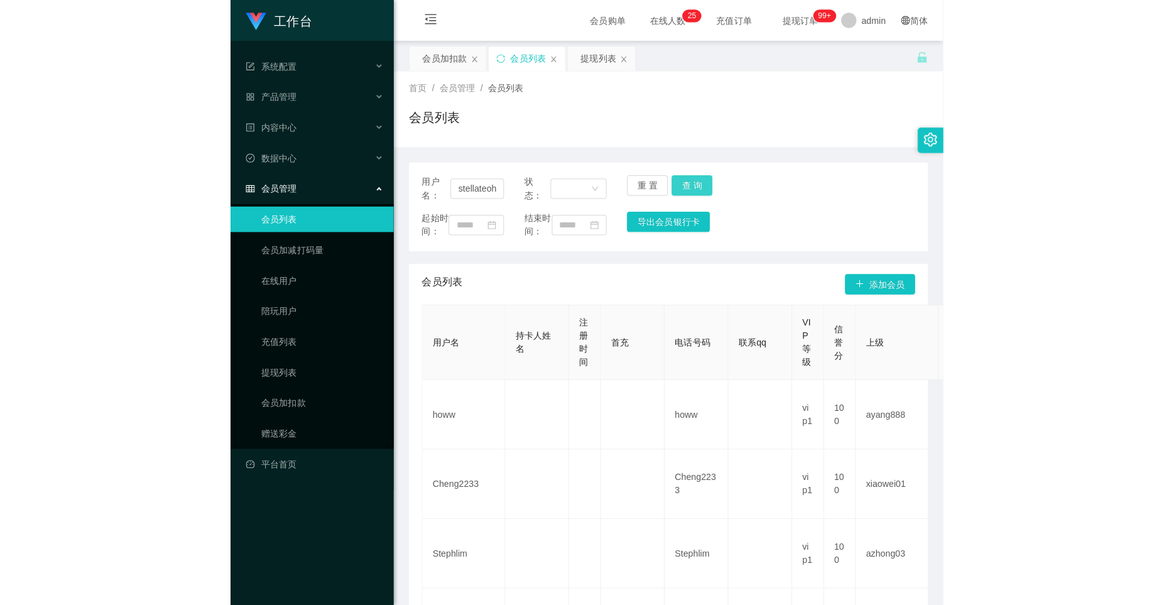
scroll to position [0, 0]
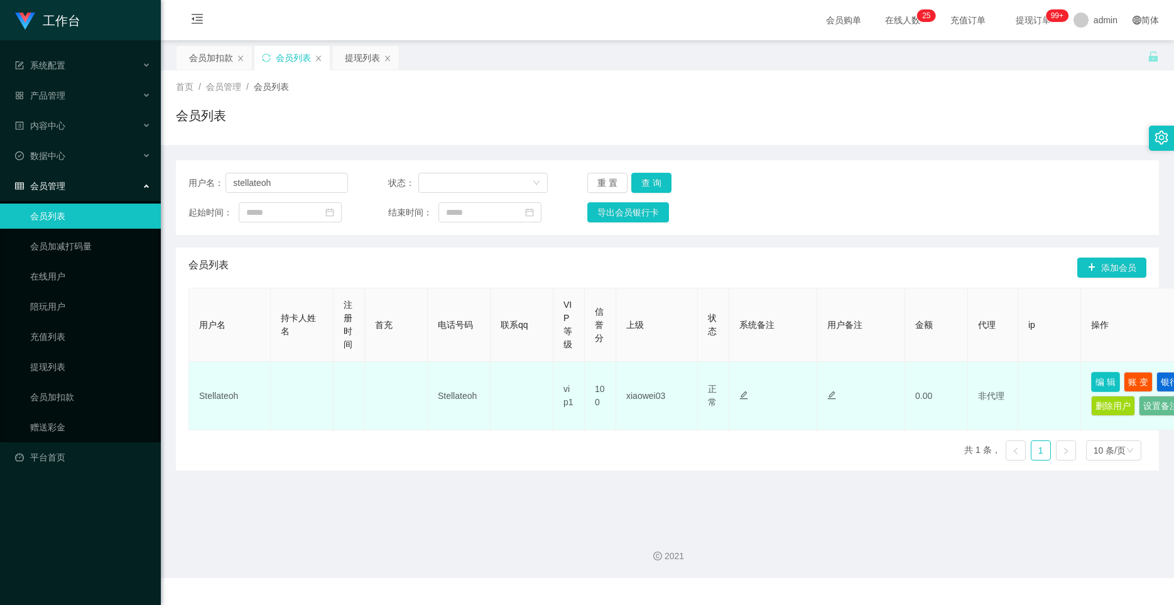
click at [702, 382] on button "编 辑" at bounding box center [1105, 382] width 29 height 20
type input "Stellateoh"
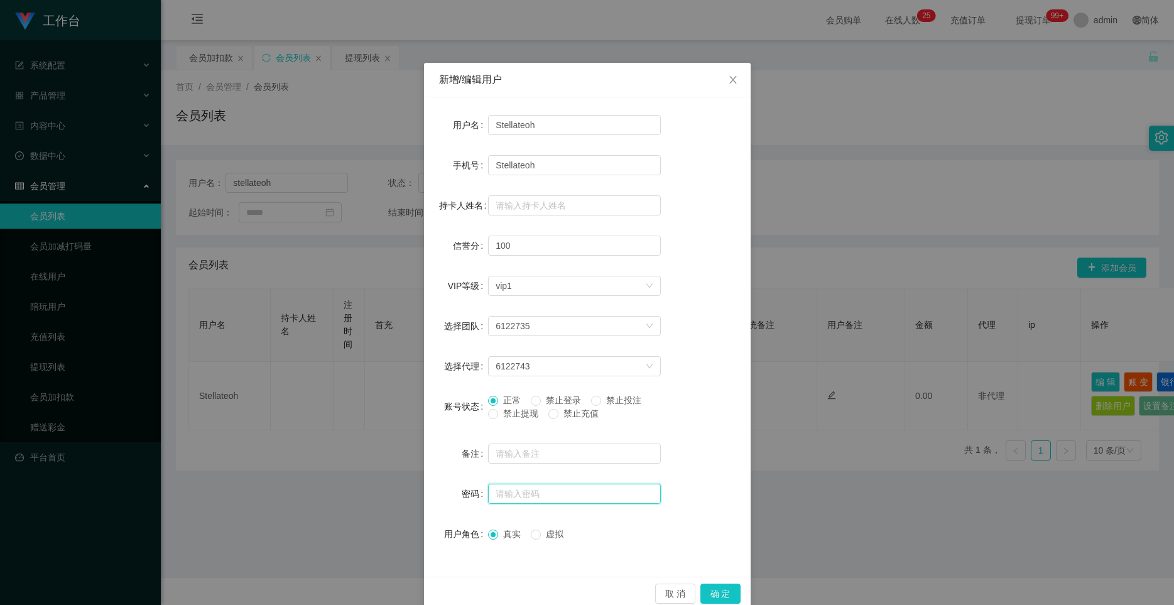
click at [538, 496] on input "text" at bounding box center [574, 494] width 173 height 20
paste input "aaa123"
type input "aaa123"
click at [702, 594] on button "确 定" at bounding box center [720, 594] width 40 height 20
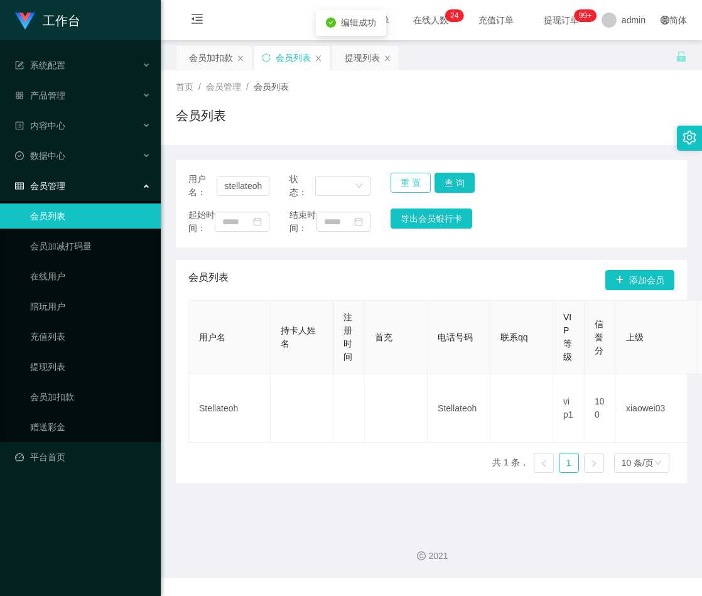
click at [410, 180] on button "重 置" at bounding box center [411, 183] width 40 height 20
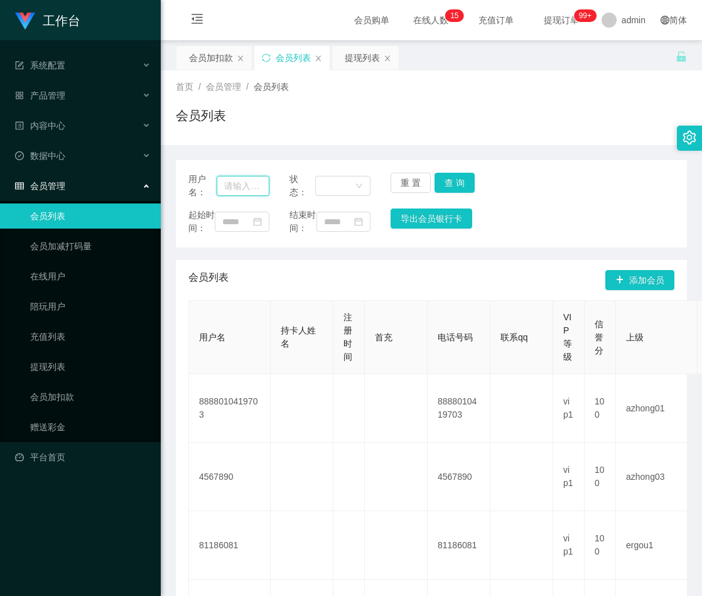
click at [241, 183] on input "text" at bounding box center [243, 186] width 53 height 20
paste input "952688"
type input "952688"
click at [454, 182] on button "查 询" at bounding box center [455, 183] width 40 height 20
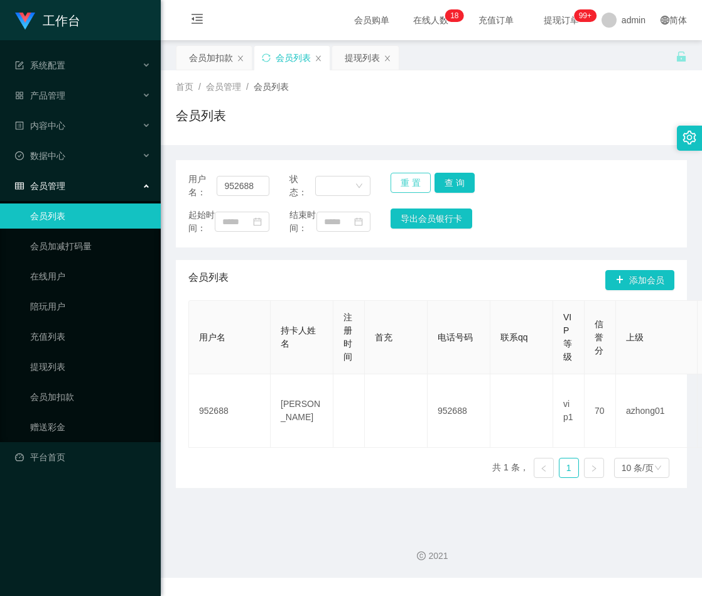
click at [407, 180] on button "重 置" at bounding box center [411, 183] width 40 height 20
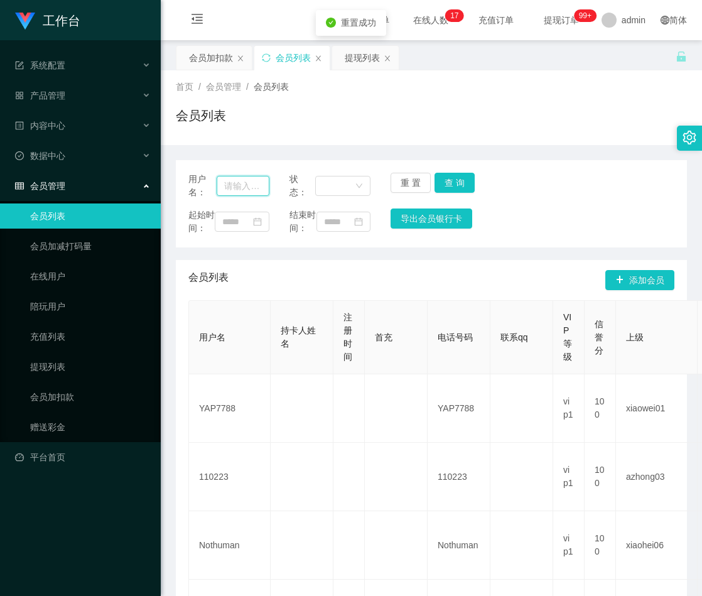
click at [256, 188] on input "text" at bounding box center [243, 186] width 53 height 20
paste input "952688"
type input "952688"
click at [447, 178] on button "查 询" at bounding box center [455, 183] width 40 height 20
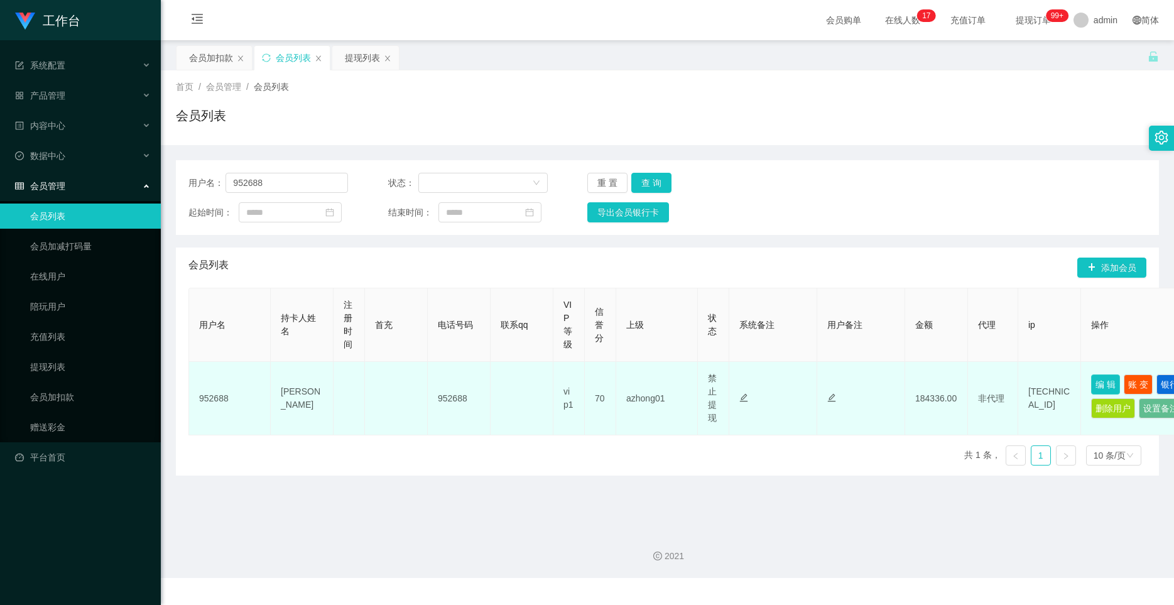
click at [702, 382] on button "编 辑" at bounding box center [1105, 384] width 29 height 20
type input "952688"
type input "[PERSON_NAME]"
type input "70"
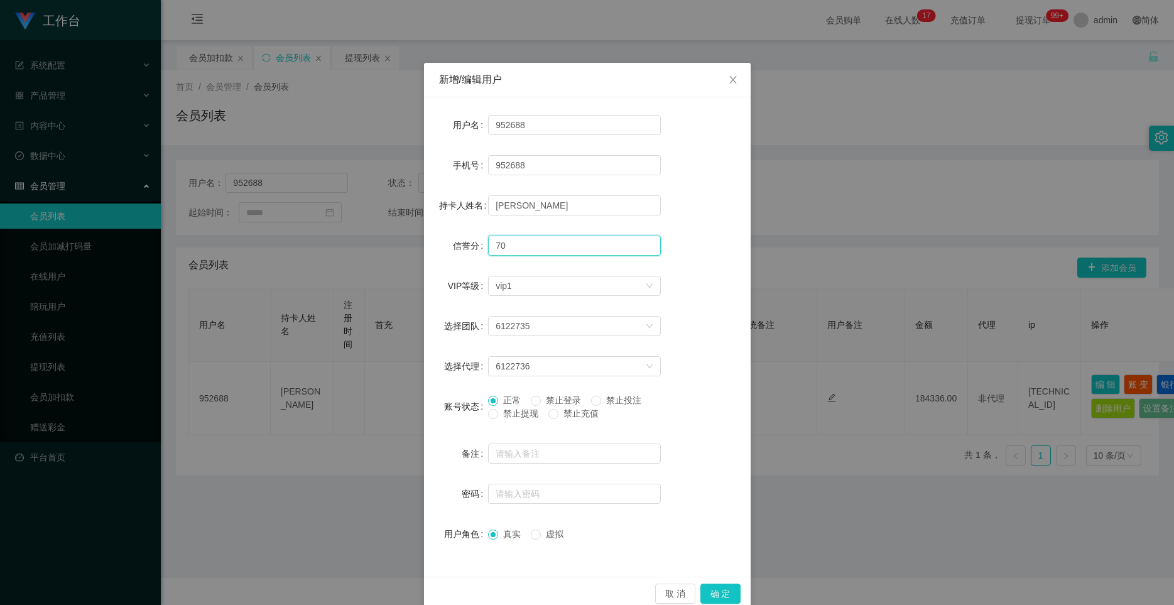
click at [506, 246] on input "70" at bounding box center [574, 246] width 173 height 20
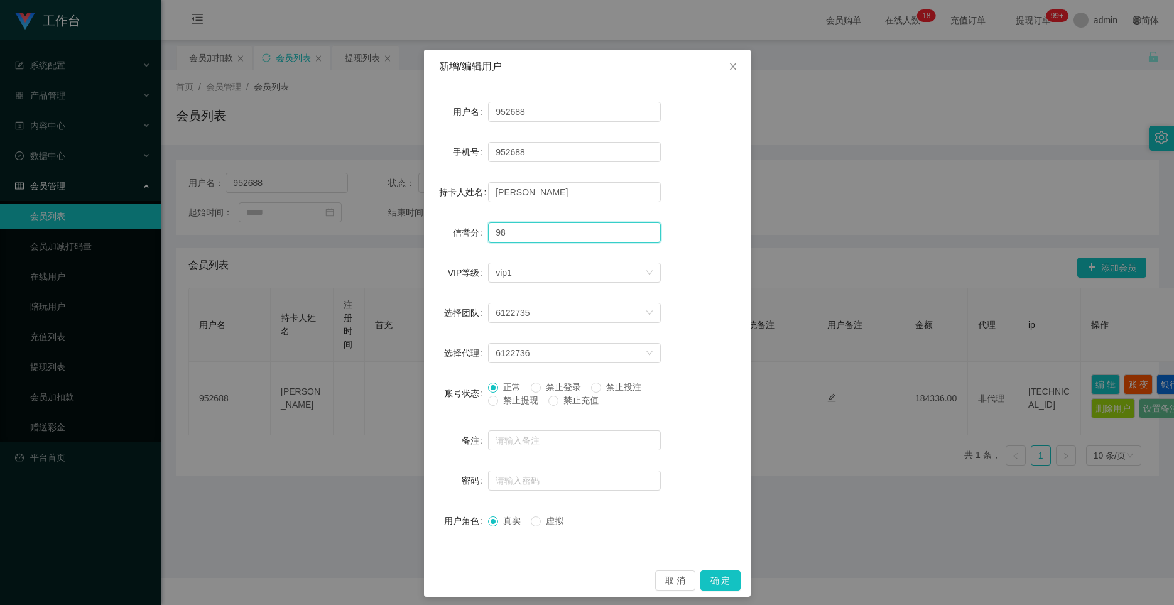
scroll to position [21, 0]
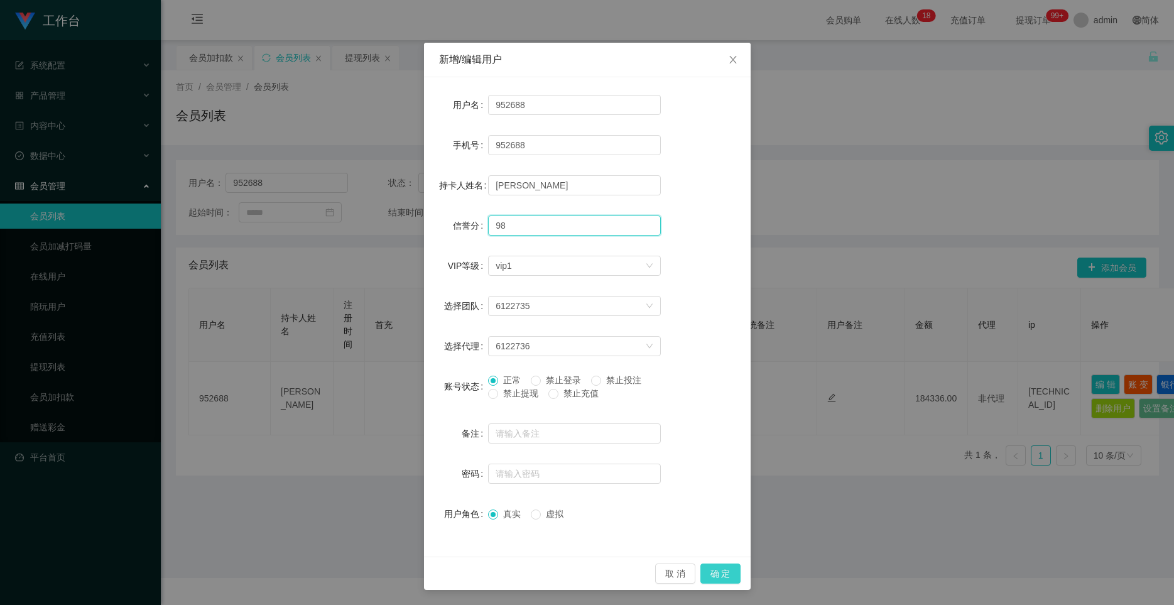
type input "98"
click at [702, 571] on button "确 定" at bounding box center [720, 573] width 40 height 20
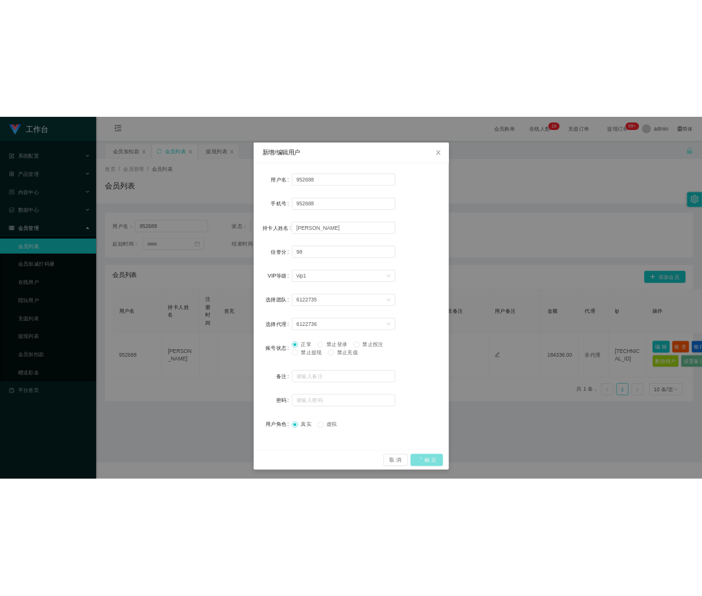
scroll to position [0, 0]
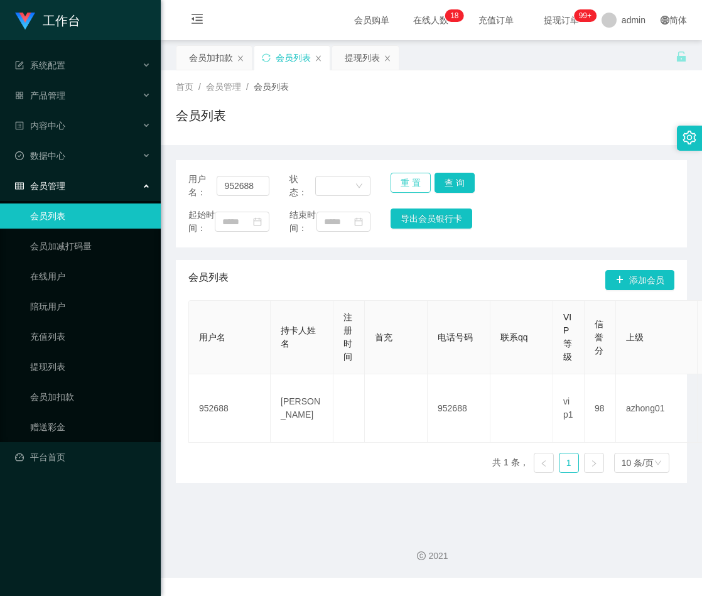
click at [406, 183] on button "重 置" at bounding box center [411, 183] width 40 height 20
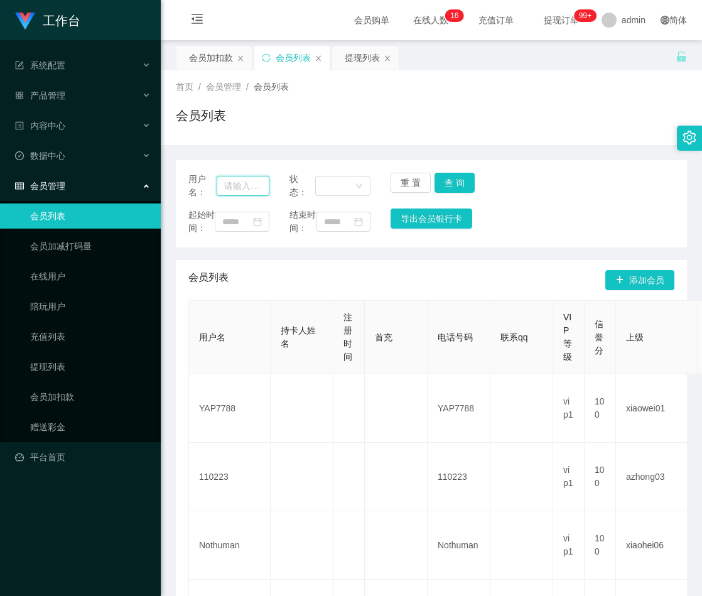
drag, startPoint x: 228, startPoint y: 178, endPoint x: 234, endPoint y: 186, distance: 10.3
click at [228, 178] on input "text" at bounding box center [243, 186] width 53 height 20
paste input "Hshock5388"
type input "Hshock5388"
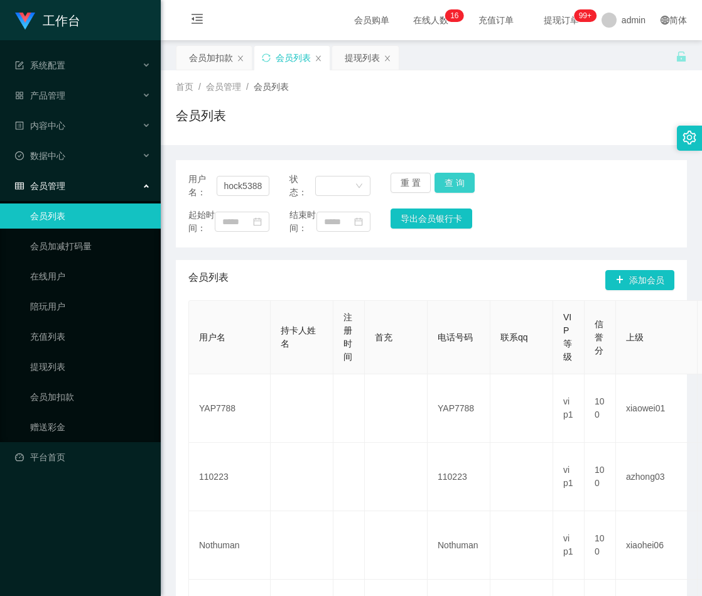
drag, startPoint x: 447, startPoint y: 180, endPoint x: 455, endPoint y: 178, distance: 7.8
click at [447, 180] on button "查 询" at bounding box center [455, 183] width 40 height 20
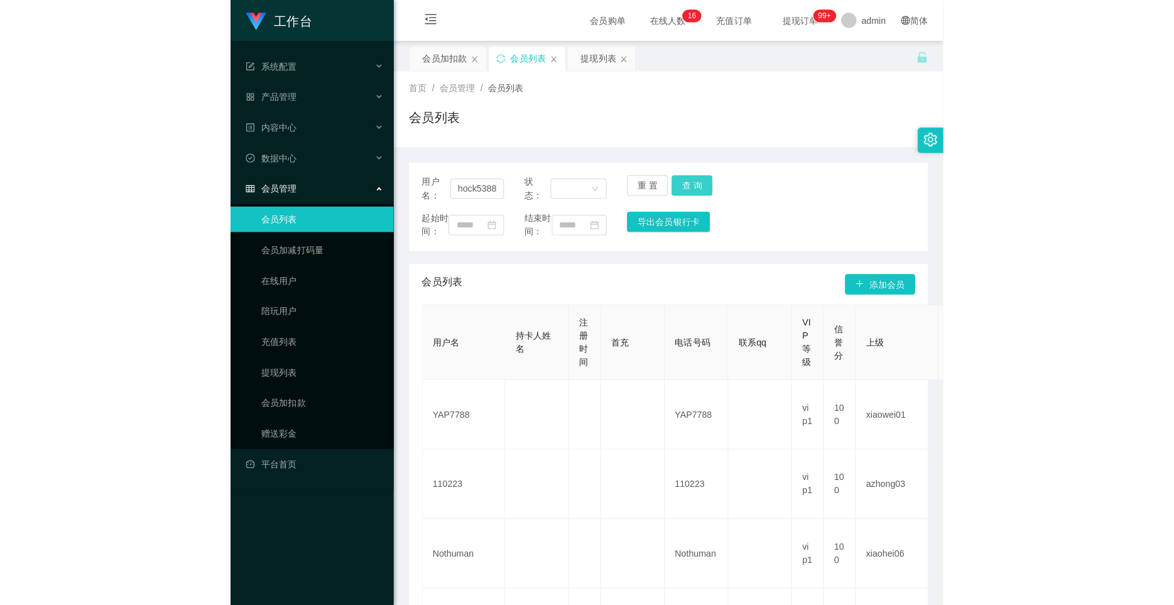
scroll to position [0, 0]
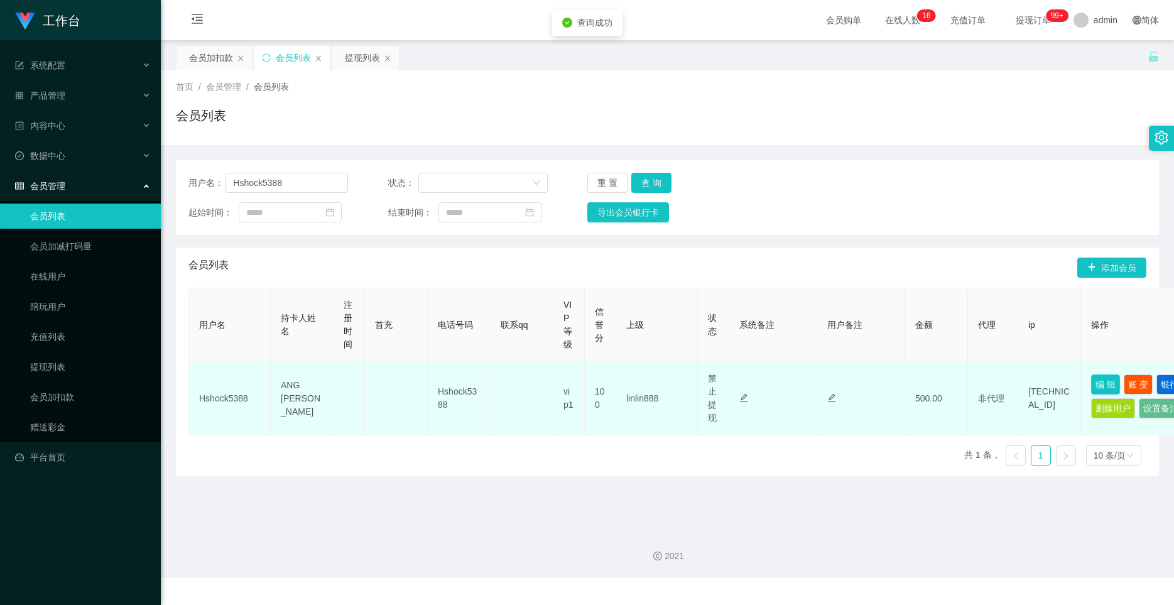
click at [702, 385] on button "编 辑" at bounding box center [1105, 384] width 29 height 20
type input "Hshock5388"
type input "ANG [PERSON_NAME]"
type input "100"
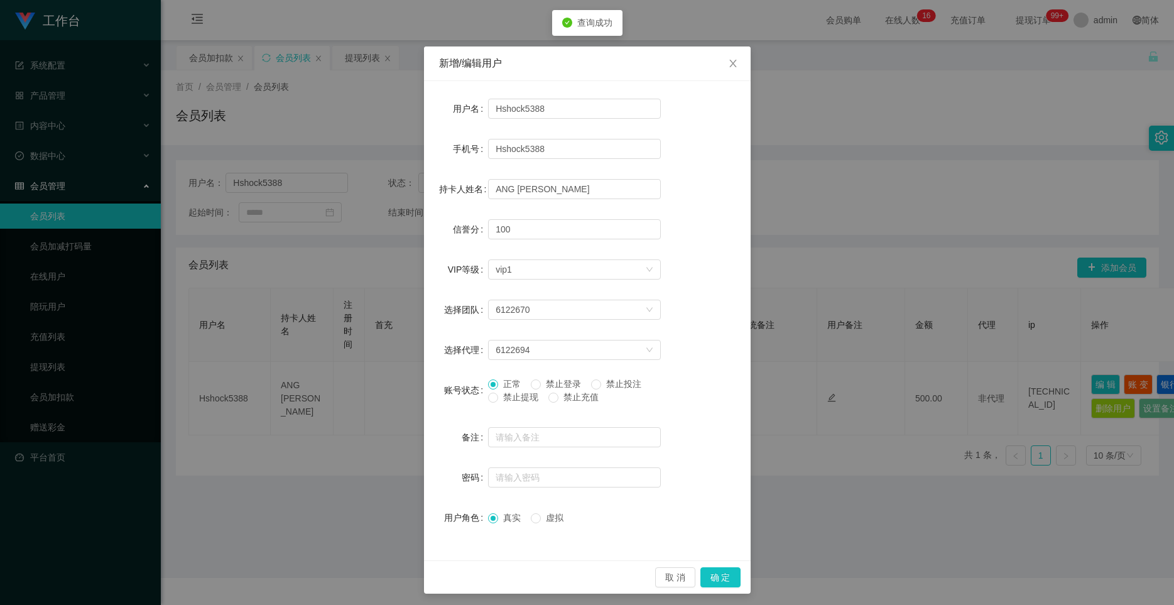
scroll to position [21, 0]
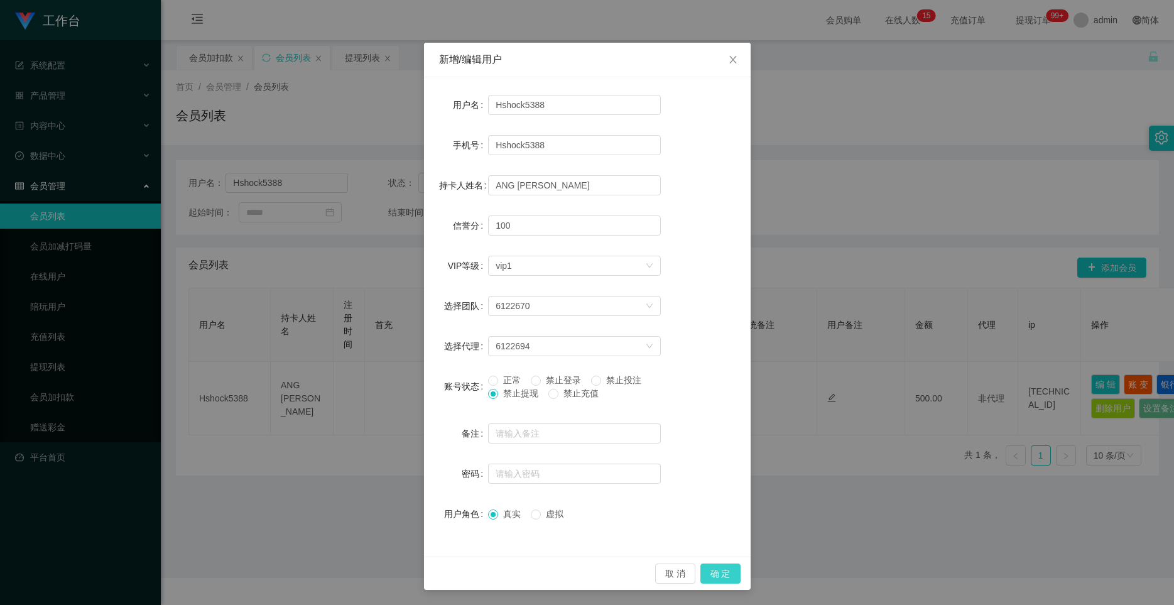
click at [702, 568] on button "确 定" at bounding box center [720, 573] width 40 height 20
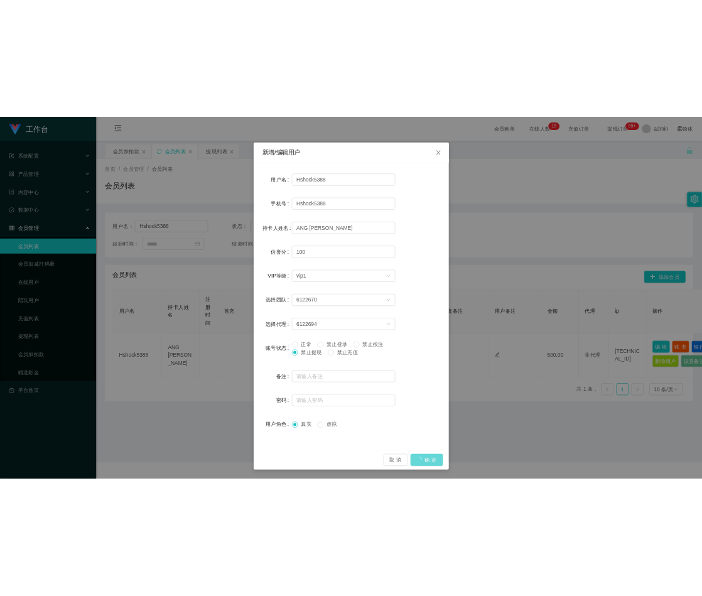
scroll to position [0, 0]
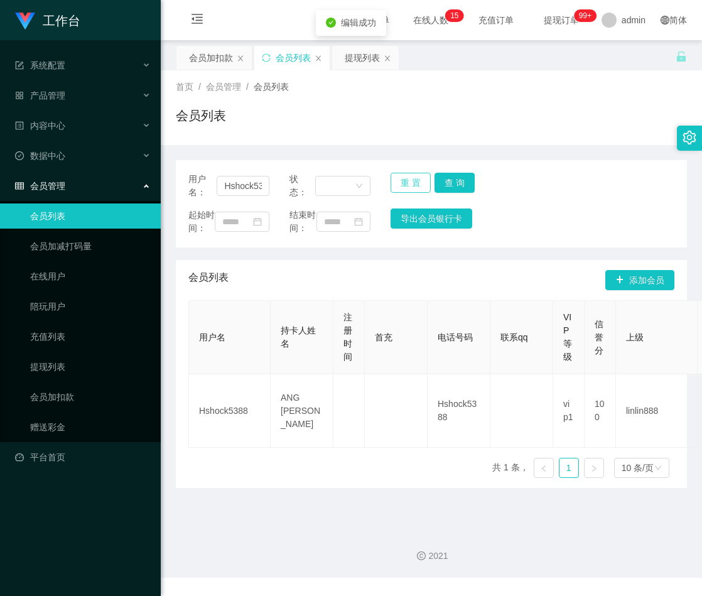
click at [410, 185] on button "重 置" at bounding box center [411, 183] width 40 height 20
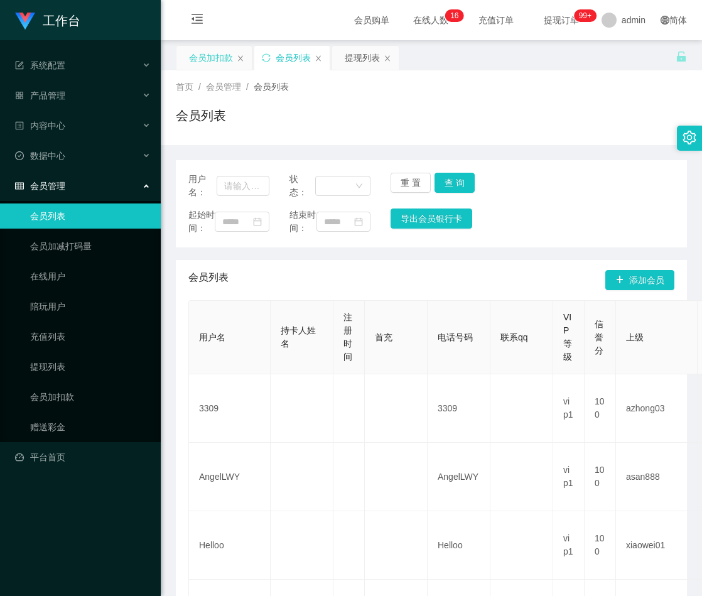
click at [214, 57] on div "会员加扣款" at bounding box center [211, 58] width 44 height 24
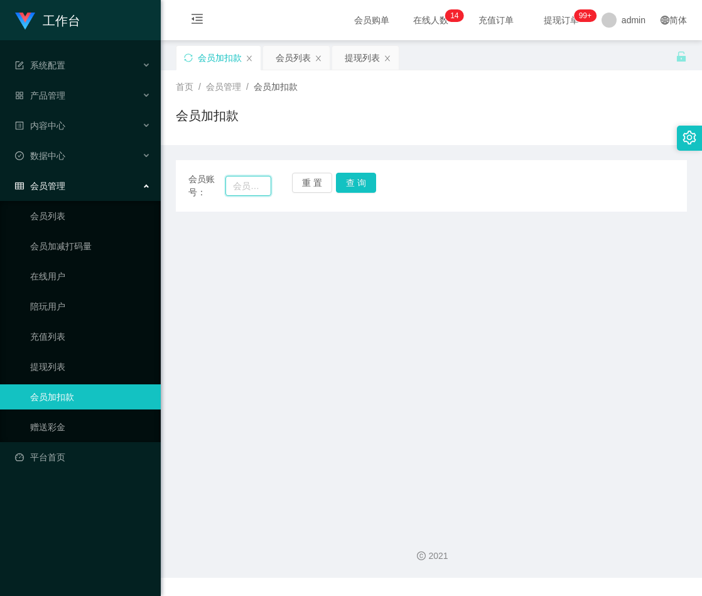
click at [251, 184] on input "text" at bounding box center [249, 186] width 46 height 20
paste input "WinniePooh"
type input "WinniePooh"
drag, startPoint x: 357, startPoint y: 180, endPoint x: 371, endPoint y: 191, distance: 17.5
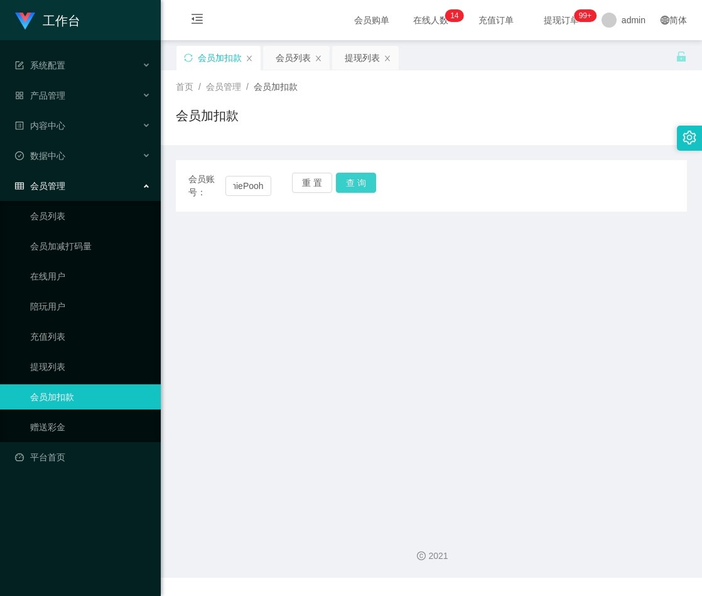
click at [358, 181] on button "查 询" at bounding box center [356, 183] width 40 height 20
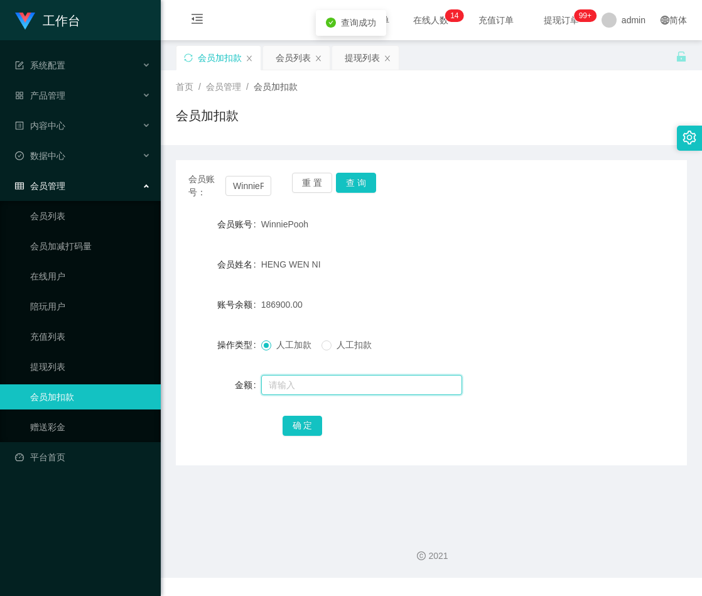
drag, startPoint x: 317, startPoint y: 386, endPoint x: 327, endPoint y: 392, distance: 12.4
click at [317, 386] on input "text" at bounding box center [361, 385] width 201 height 20
paste input "30000"
type input "30000"
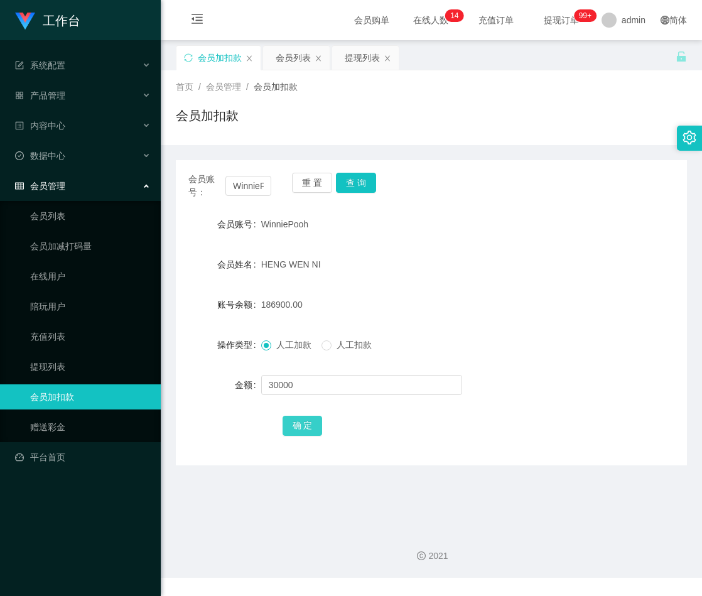
click at [307, 426] on button "确 定" at bounding box center [303, 426] width 40 height 20
click at [312, 186] on button "重 置" at bounding box center [312, 183] width 40 height 20
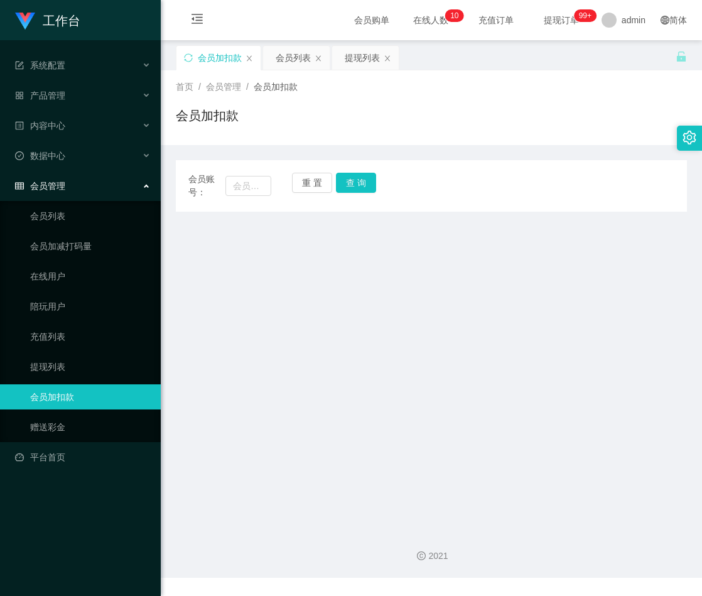
click at [410, 425] on main "关闭左侧 关闭右侧 关闭其它 刷新页面 会员加扣款 会员列表 提现列表 首页 / 会员管理 / 会员加扣款 / 会员加扣款 会员账号： 重 置 查 询 会员账…" at bounding box center [431, 279] width 541 height 479
click at [441, 308] on main "关闭左侧 关闭右侧 关闭其它 刷新页面 会员加扣款 会员列表 提现列表 首页 / 会员管理 / 会员加扣款 / 会员加扣款 会员账号： 重 置 查 询 会员账…" at bounding box center [431, 279] width 541 height 479
